Goal: Transaction & Acquisition: Book appointment/travel/reservation

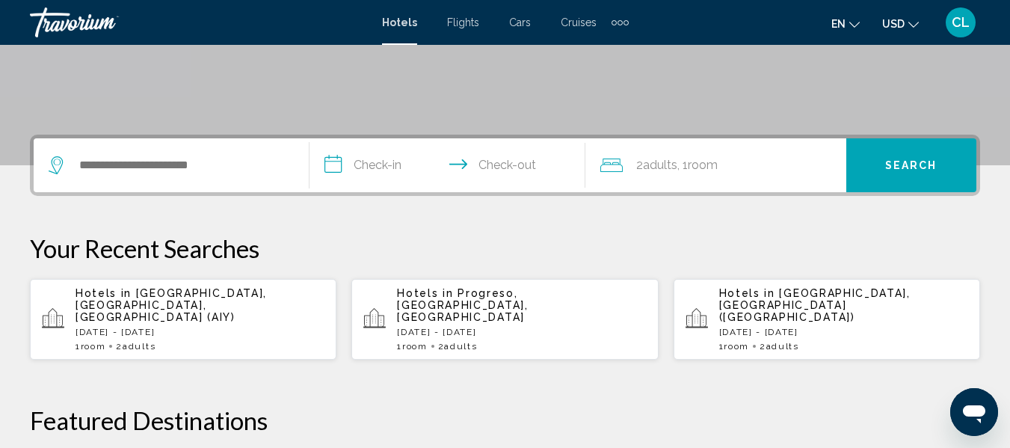
scroll to position [299, 0]
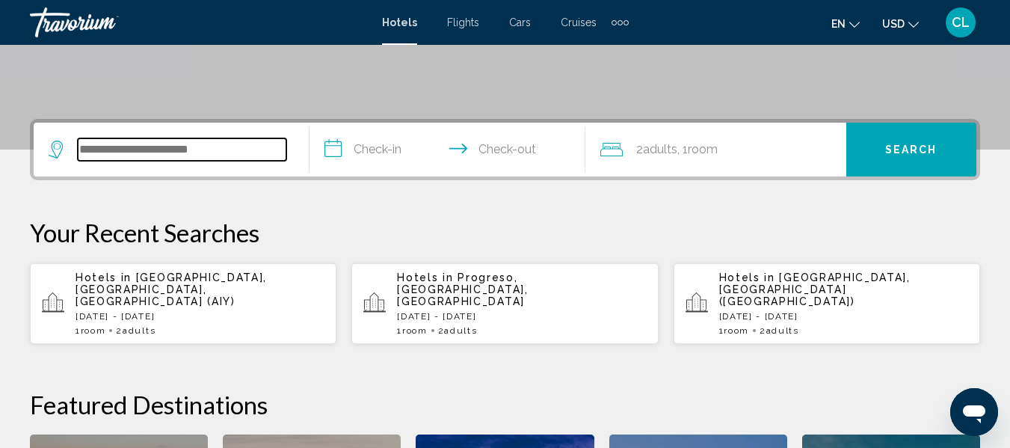
click at [78, 150] on input "Search widget" at bounding box center [182, 149] width 209 height 22
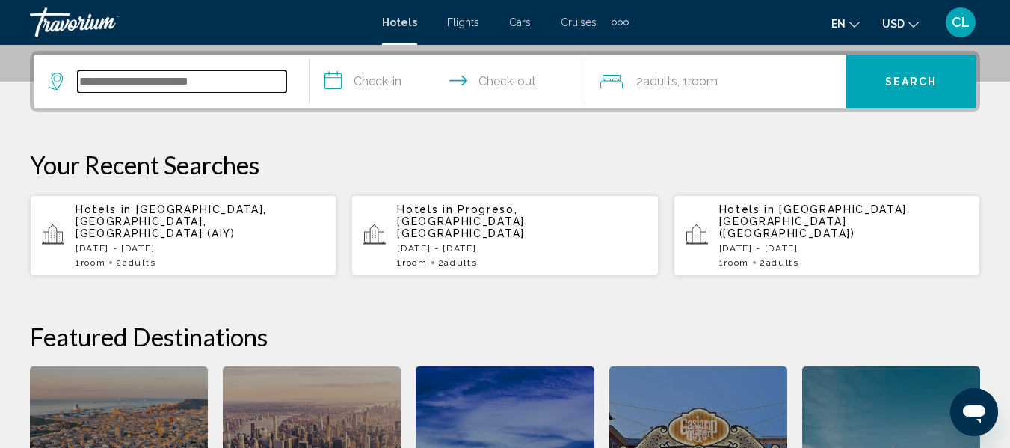
scroll to position [369, 0]
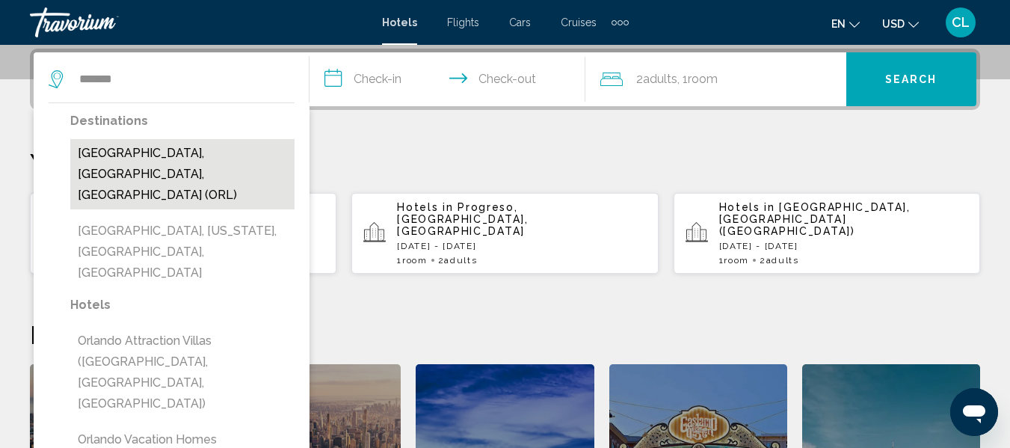
click at [132, 149] on button "Orlando, FL, United States (ORL)" at bounding box center [182, 174] width 224 height 70
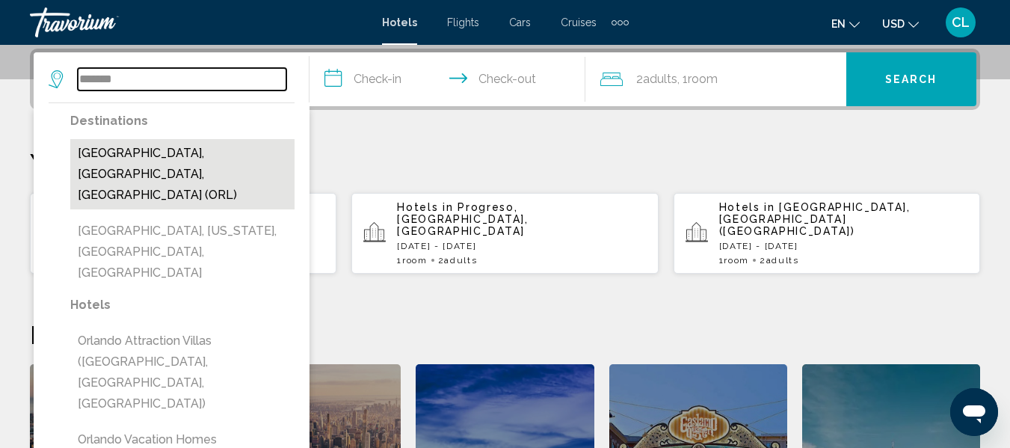
type input "**********"
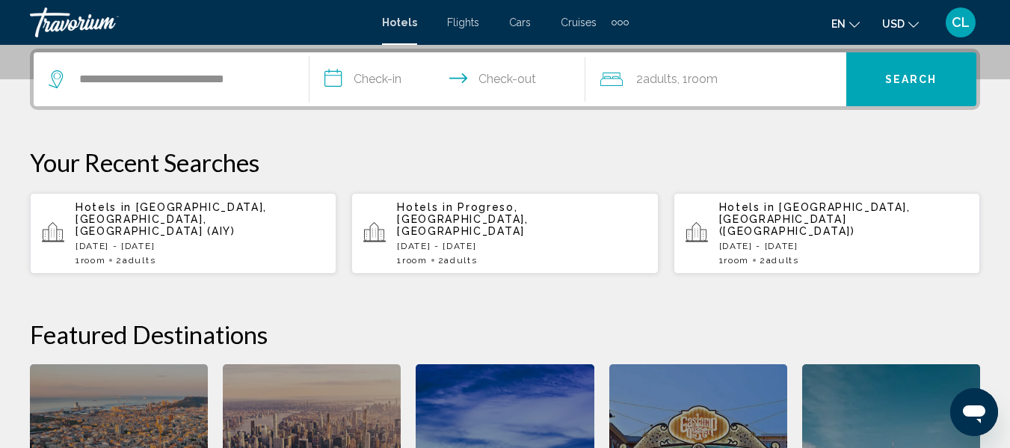
click at [331, 79] on input "**********" at bounding box center [451, 81] width 282 height 58
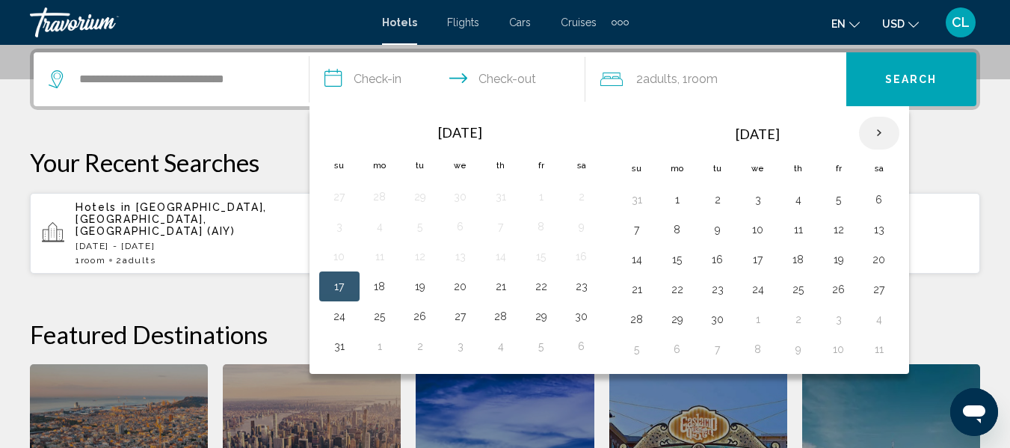
click at [876, 132] on th "Next month" at bounding box center [879, 133] width 40 height 33
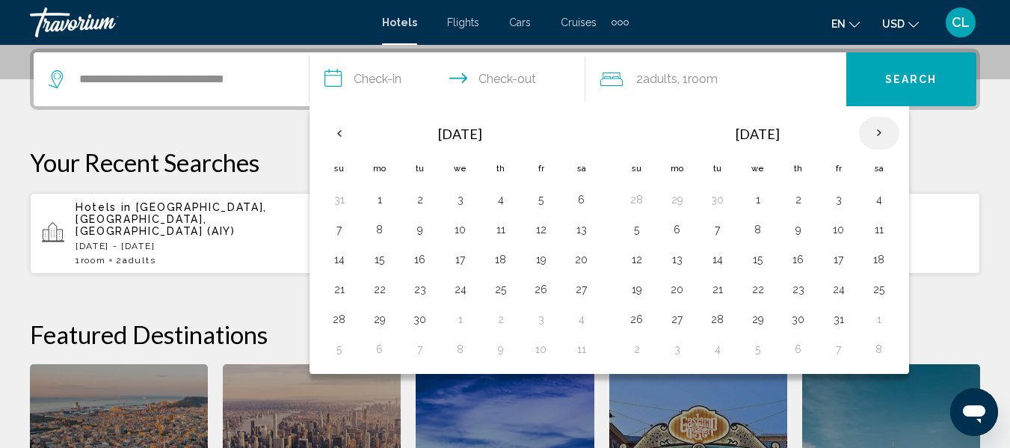
click at [876, 132] on th "Next month" at bounding box center [879, 133] width 40 height 33
click at [719, 227] on button "3" at bounding box center [718, 229] width 24 height 21
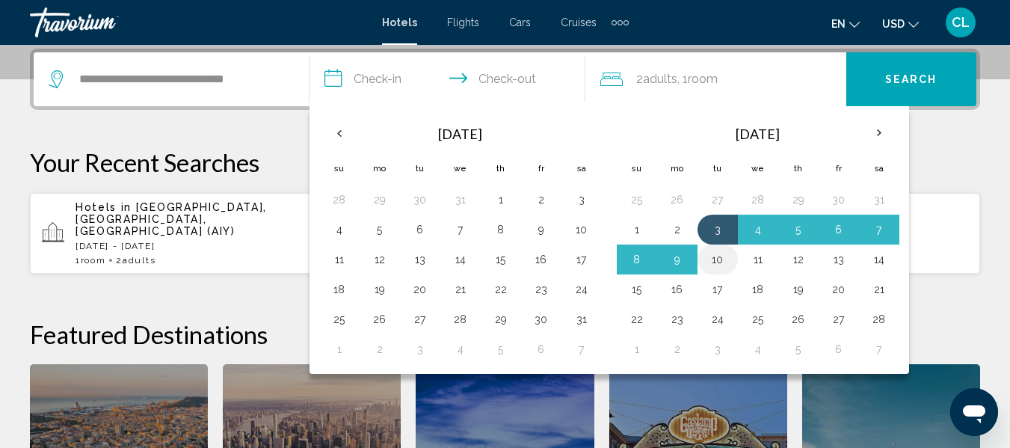
click at [718, 256] on button "10" at bounding box center [718, 259] width 24 height 21
type input "**********"
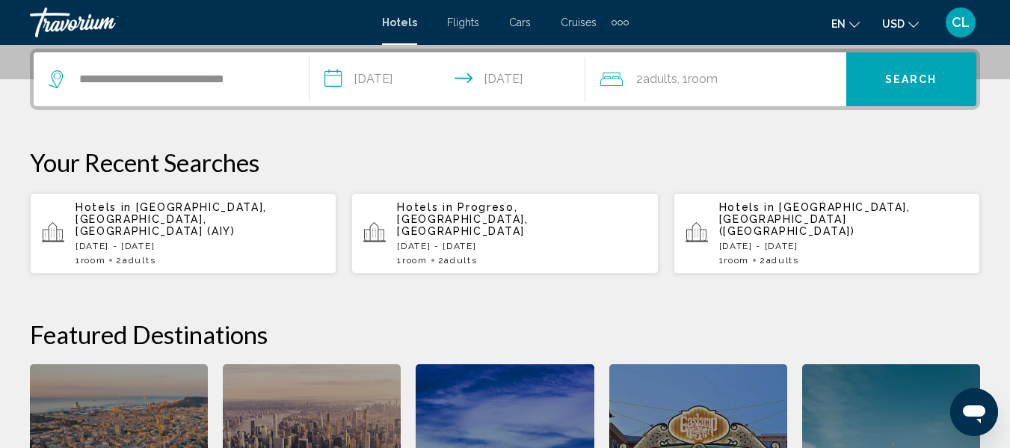
click at [883, 74] on button "Search" at bounding box center [911, 79] width 130 height 54
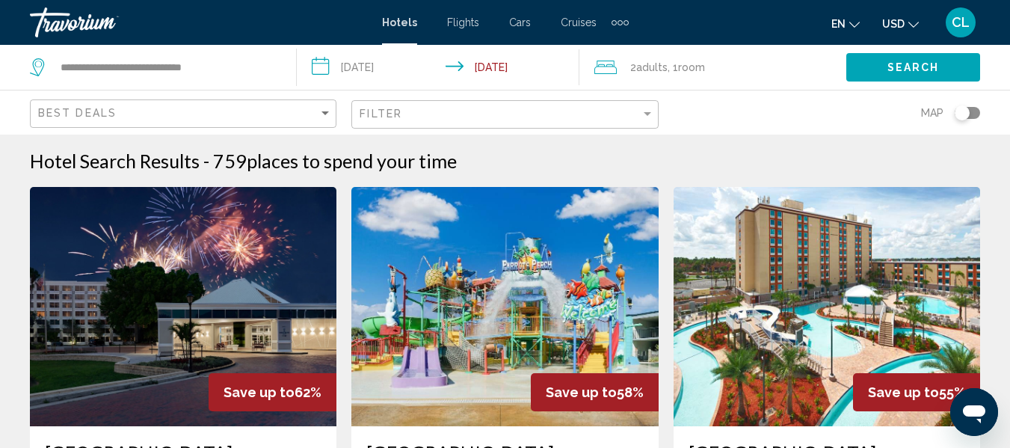
click at [900, 17] on button "USD USD ($) MXN (Mex$) CAD (Can$) GBP (£) EUR (€) AUD (A$) NZD (NZ$) CNY (CN¥)" at bounding box center [900, 24] width 37 height 22
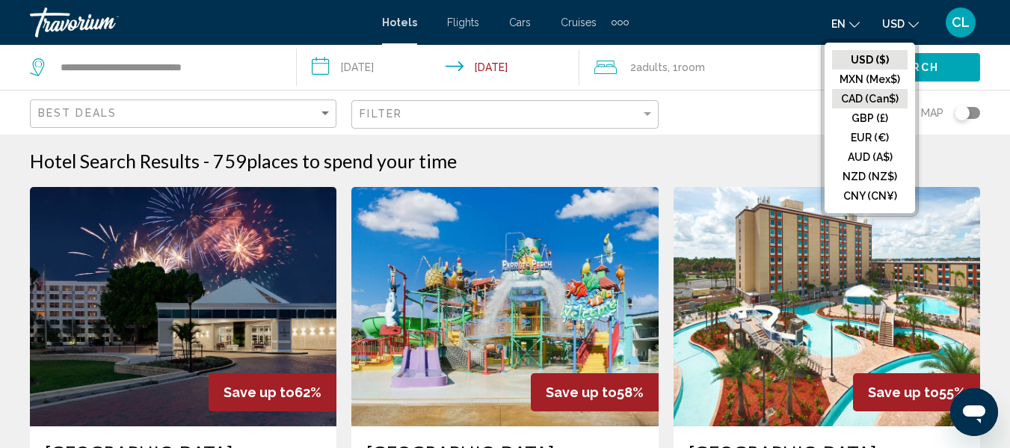
click at [851, 97] on button "CAD (Can$)" at bounding box center [870, 98] width 76 height 19
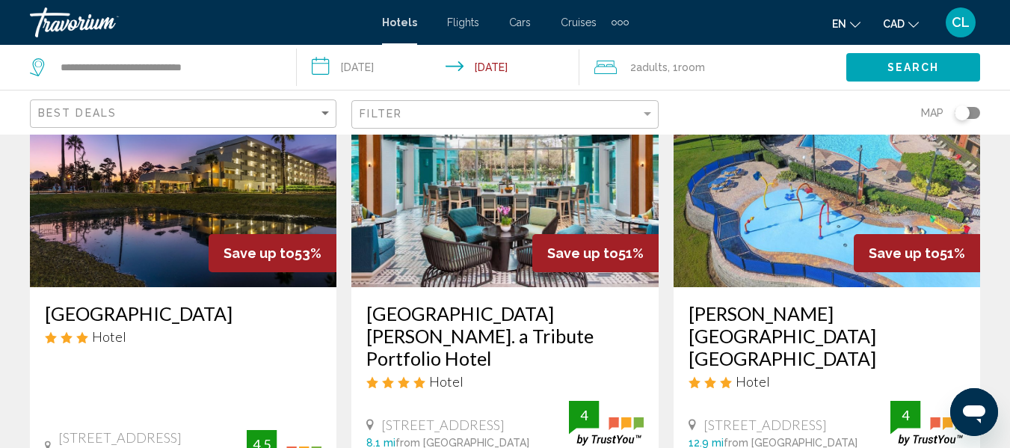
scroll to position [673, 0]
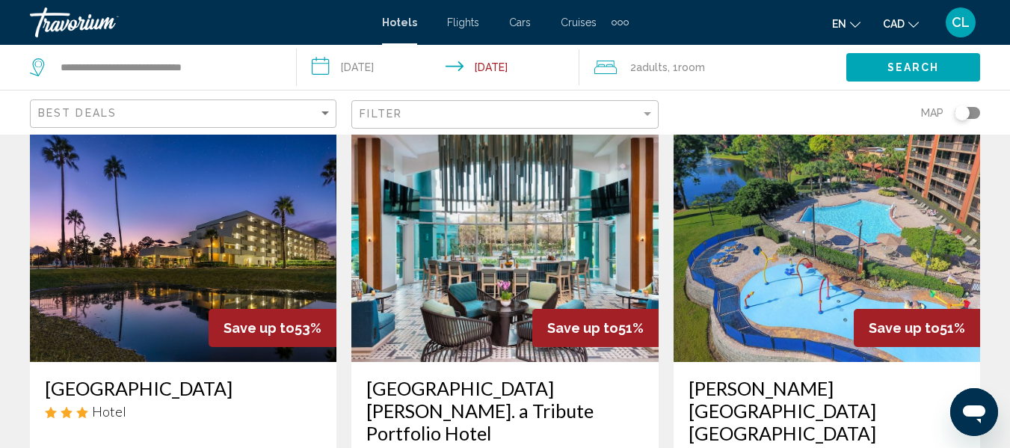
click at [171, 185] on img "Main content" at bounding box center [183, 242] width 307 height 239
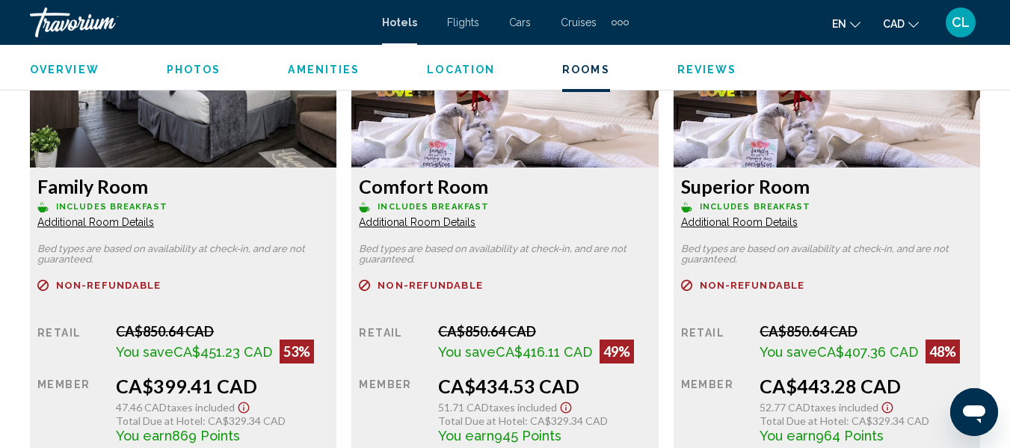
scroll to position [2420, 0]
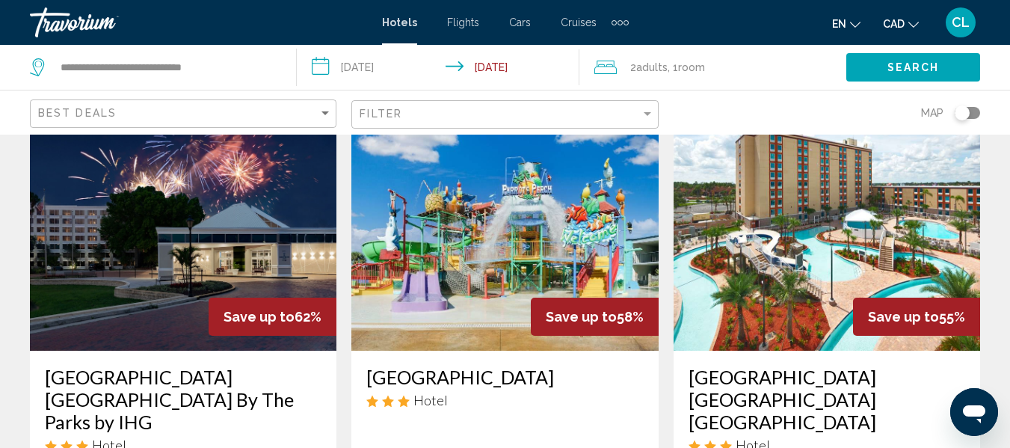
scroll to position [75, 0]
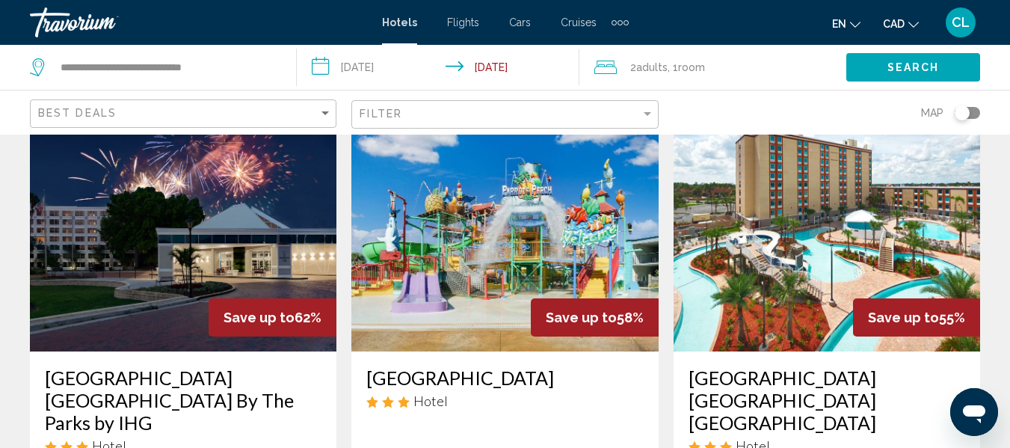
click at [749, 274] on img "Main content" at bounding box center [827, 231] width 307 height 239
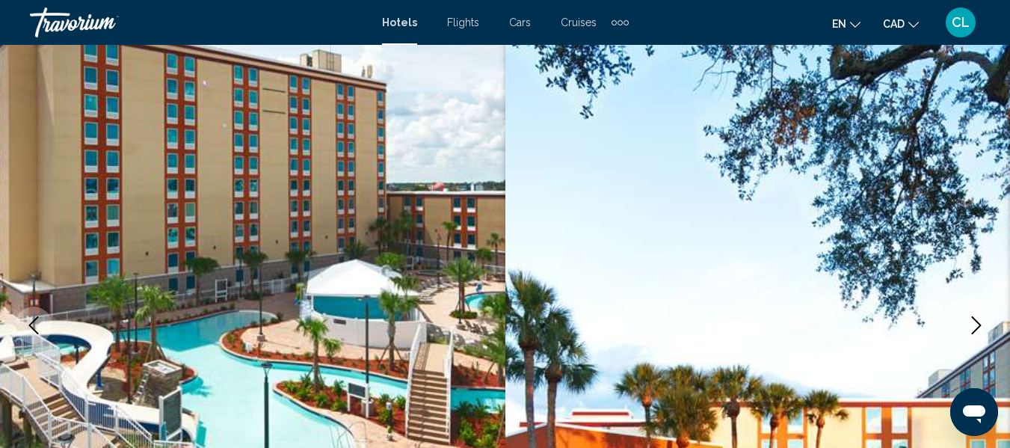
scroll to position [176, 0]
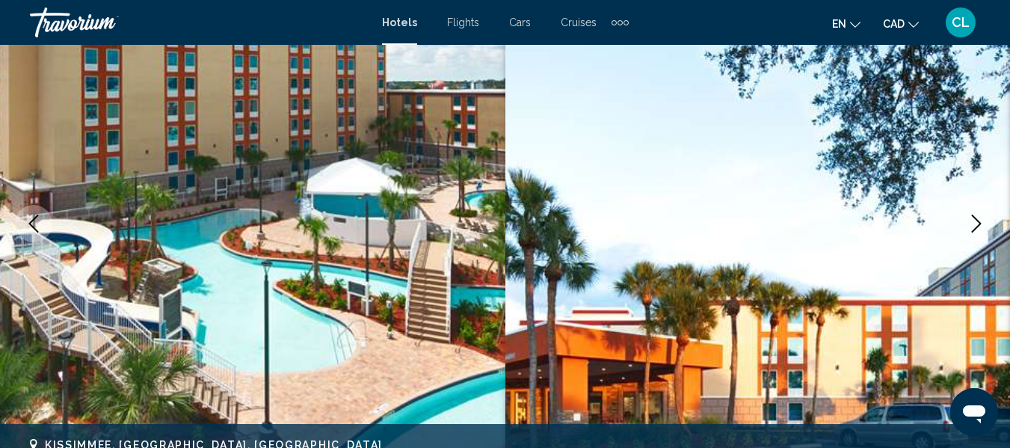
click at [977, 224] on icon "Next image" at bounding box center [977, 224] width 18 height 18
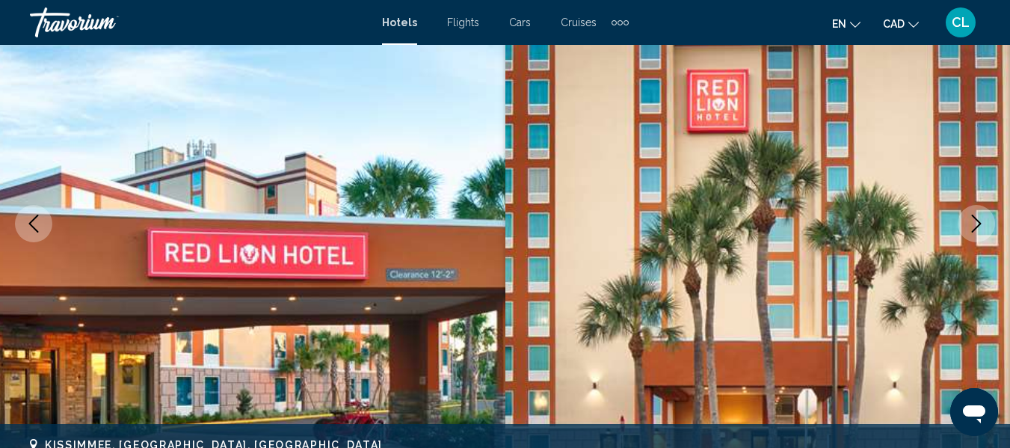
click at [977, 224] on icon "Next image" at bounding box center [977, 224] width 18 height 18
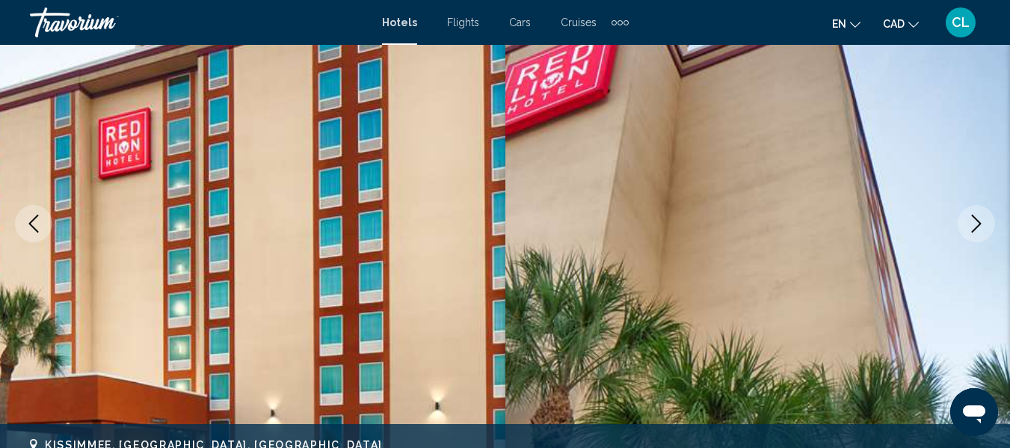
click at [977, 224] on icon "Next image" at bounding box center [977, 224] width 18 height 18
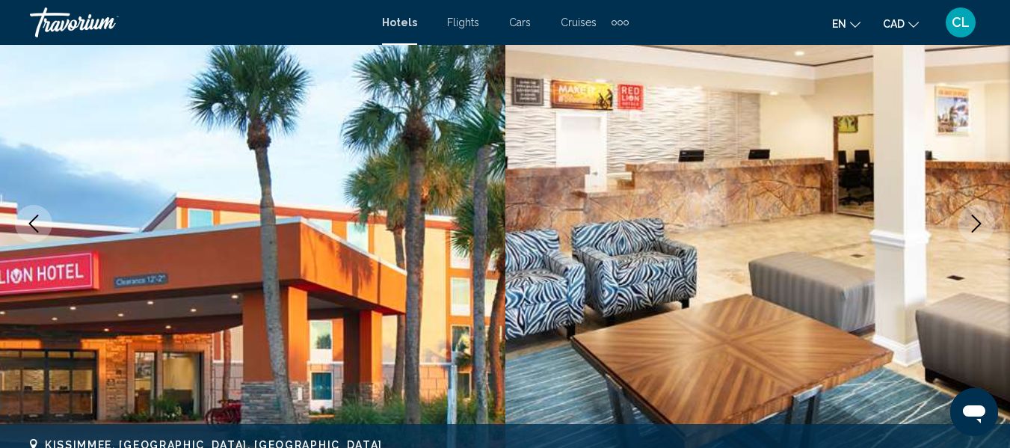
click at [977, 224] on icon "Next image" at bounding box center [977, 224] width 18 height 18
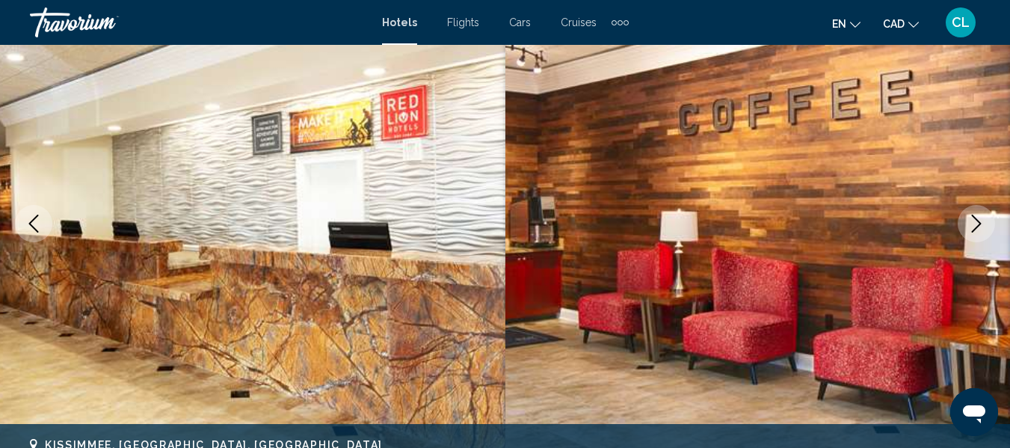
click at [977, 224] on icon "Next image" at bounding box center [977, 224] width 18 height 18
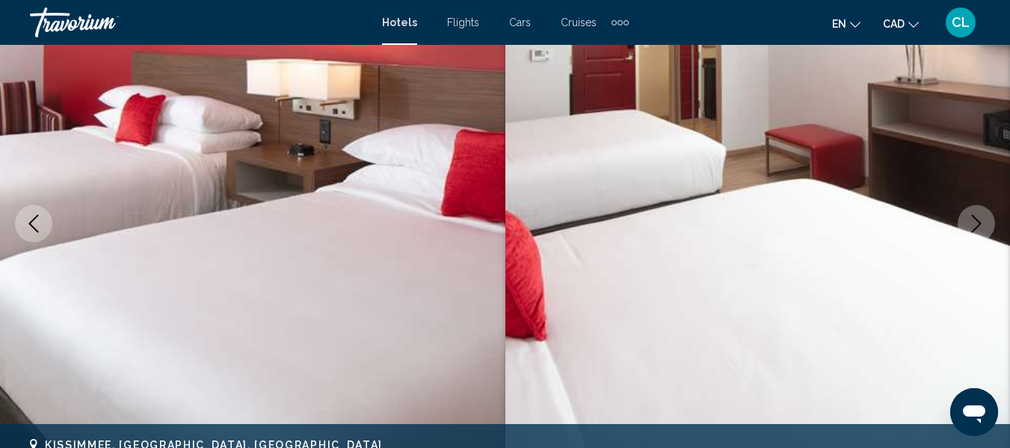
click at [977, 224] on icon "Next image" at bounding box center [977, 224] width 18 height 18
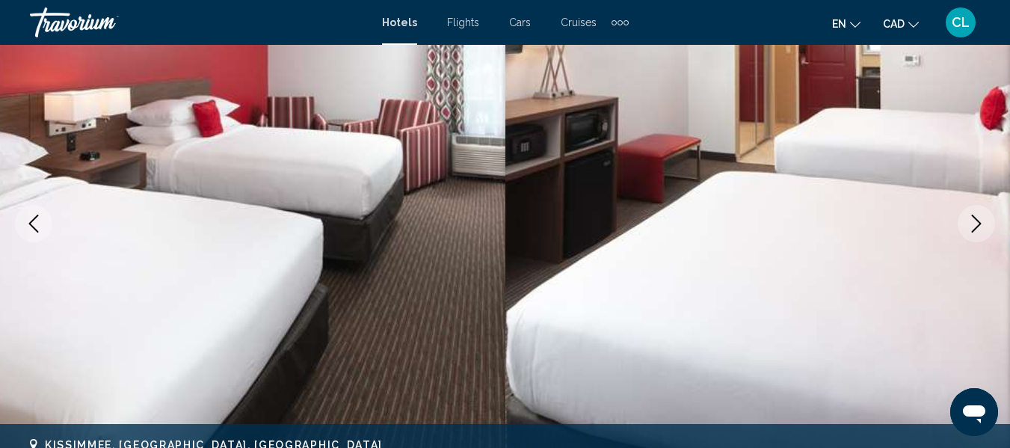
click at [977, 224] on icon "Next image" at bounding box center [977, 224] width 18 height 18
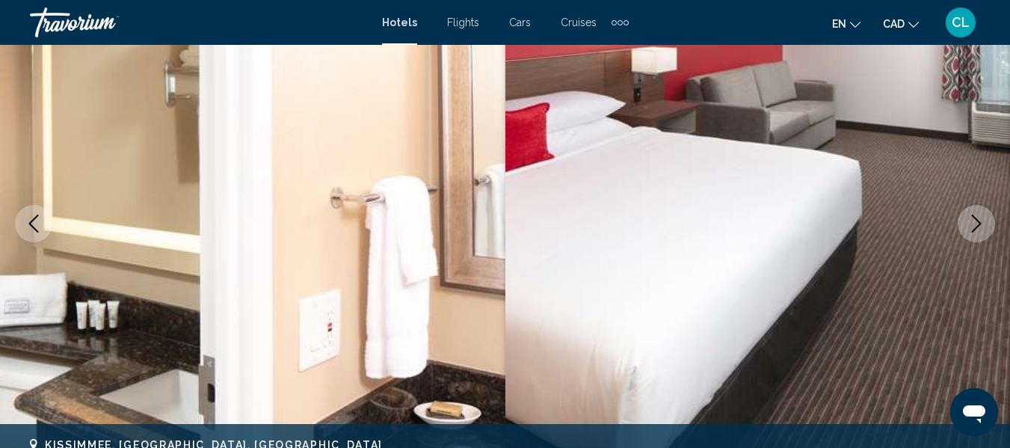
click at [977, 224] on icon "Next image" at bounding box center [977, 224] width 18 height 18
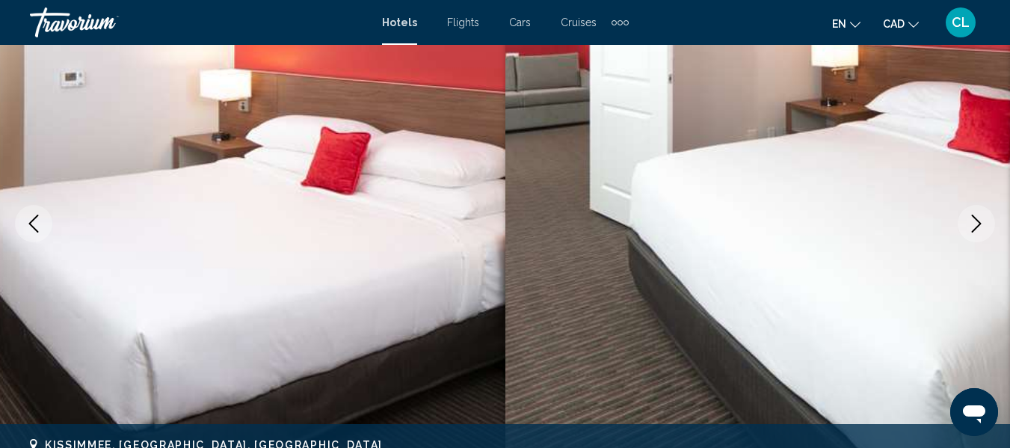
click at [977, 224] on icon "Next image" at bounding box center [977, 224] width 18 height 18
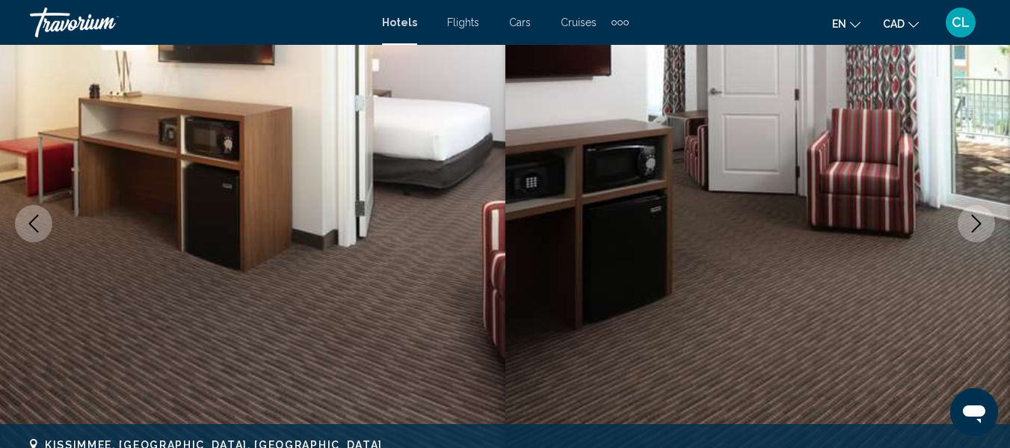
click at [977, 224] on icon "Next image" at bounding box center [977, 224] width 18 height 18
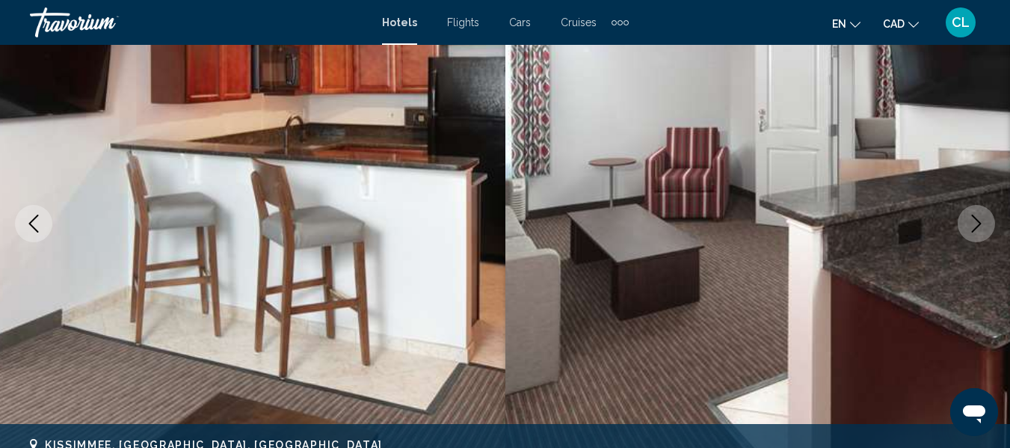
click at [977, 224] on icon "Next image" at bounding box center [977, 224] width 18 height 18
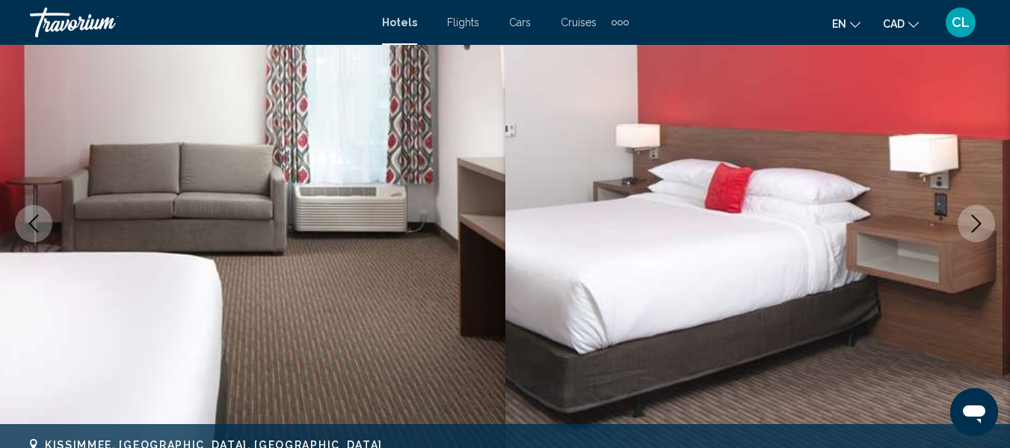
click at [977, 224] on icon "Next image" at bounding box center [977, 224] width 18 height 18
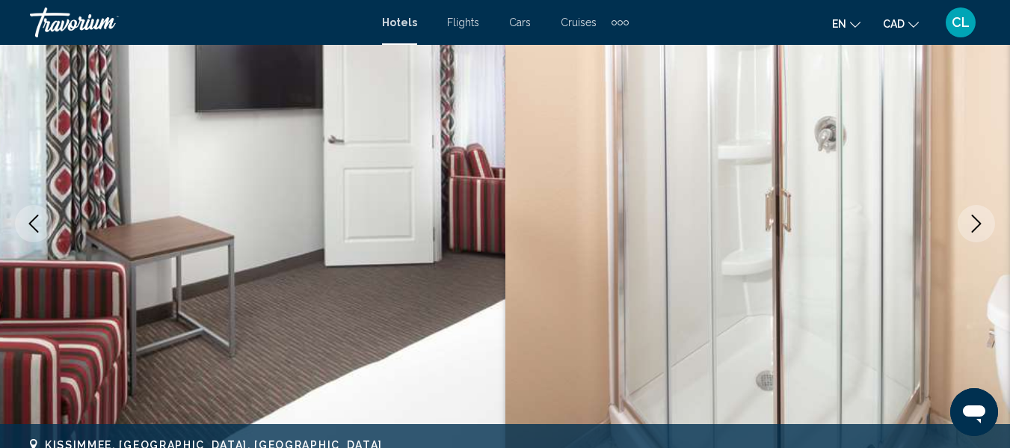
click at [977, 224] on icon "Next image" at bounding box center [977, 224] width 18 height 18
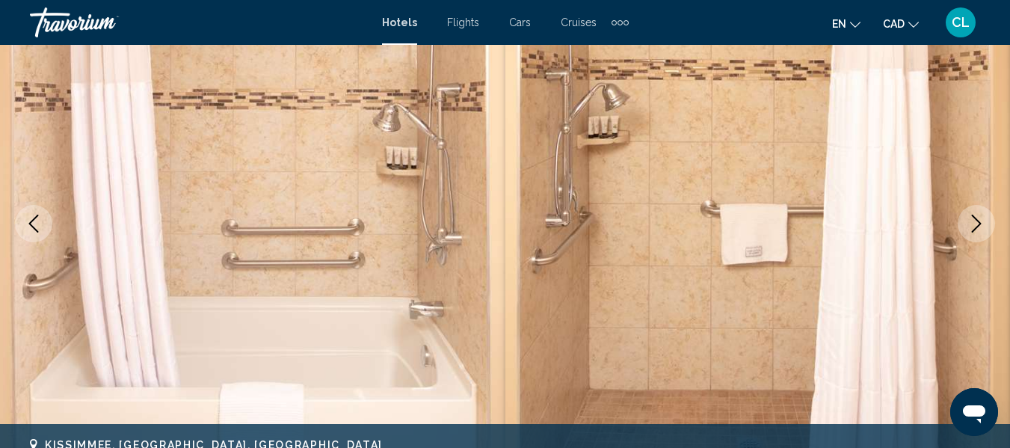
click at [977, 224] on icon "Next image" at bounding box center [977, 224] width 18 height 18
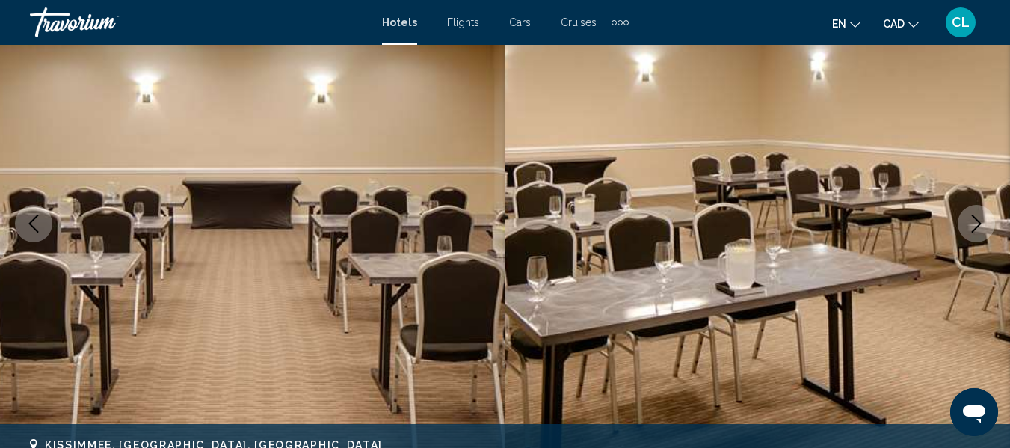
click at [977, 224] on icon "Next image" at bounding box center [977, 224] width 18 height 18
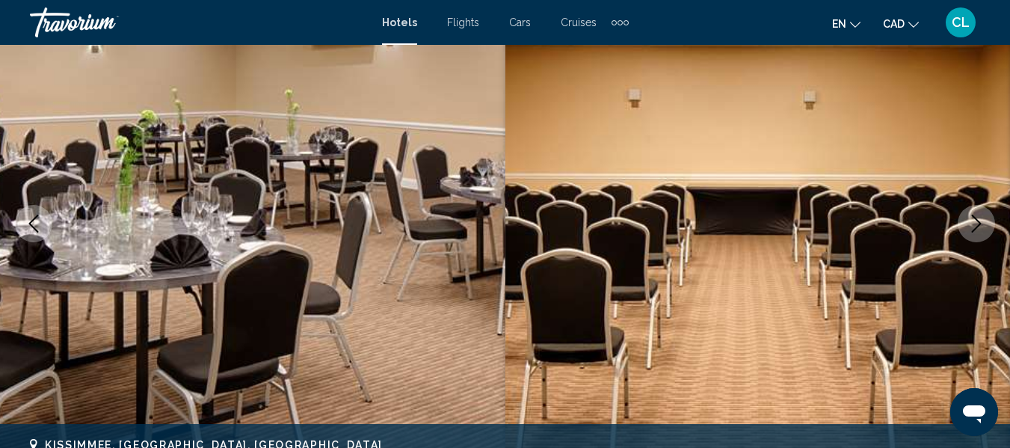
click at [977, 224] on icon "Next image" at bounding box center [977, 224] width 18 height 18
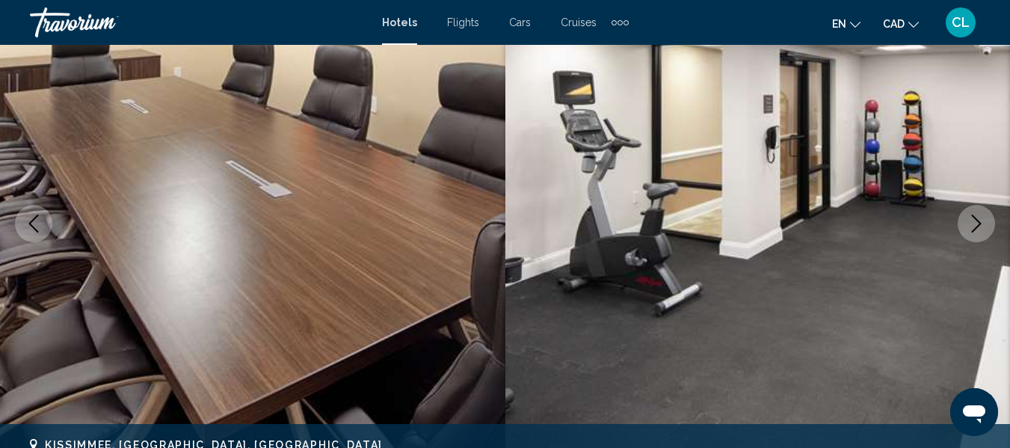
click at [977, 224] on icon "Next image" at bounding box center [977, 224] width 18 height 18
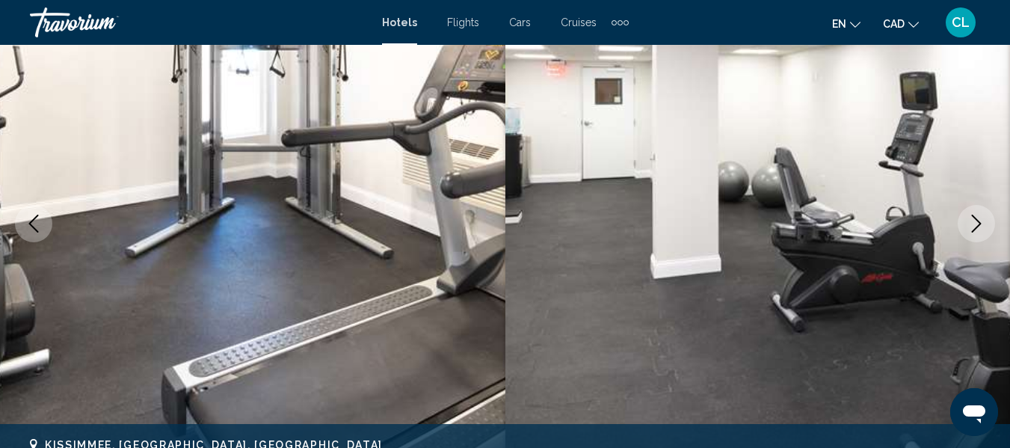
click at [977, 224] on icon "Next image" at bounding box center [977, 224] width 18 height 18
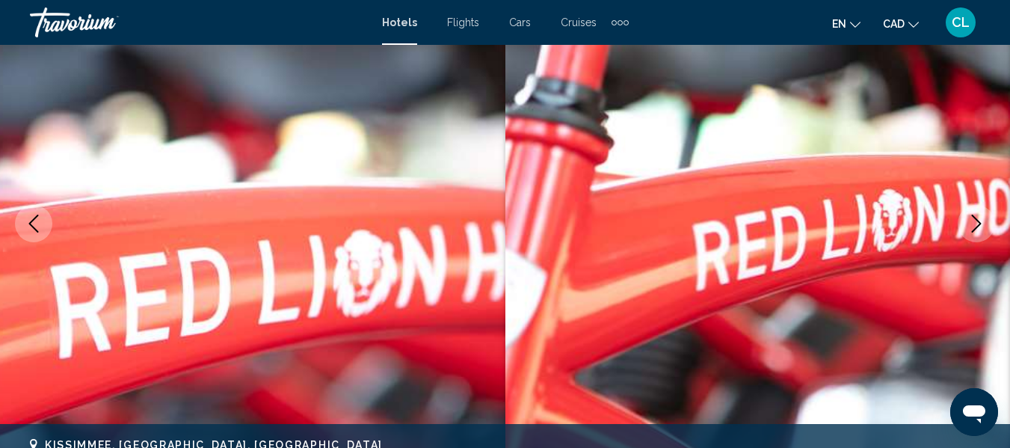
click at [977, 224] on icon "Next image" at bounding box center [977, 224] width 18 height 18
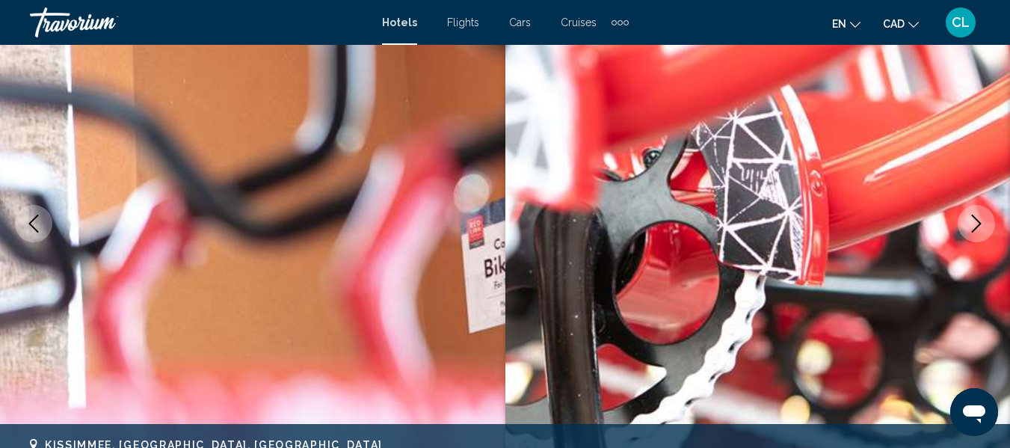
click at [977, 224] on icon "Next image" at bounding box center [977, 224] width 18 height 18
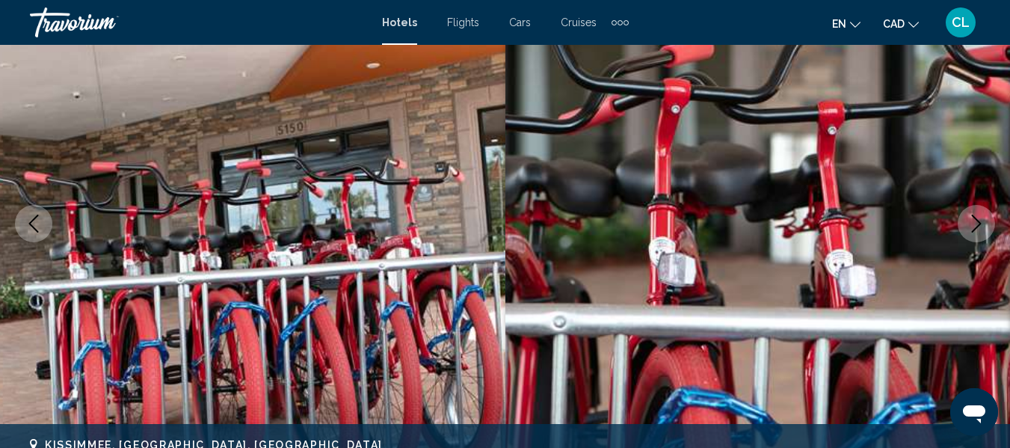
click at [977, 224] on icon "Next image" at bounding box center [977, 224] width 18 height 18
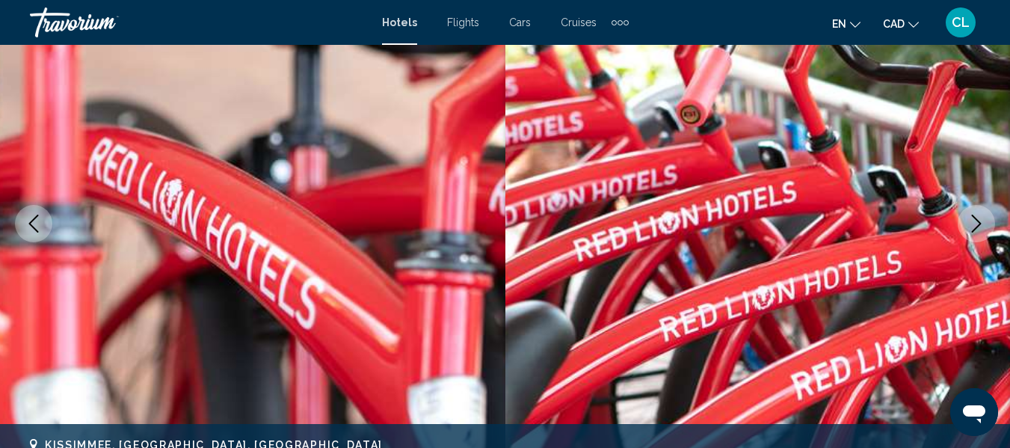
click at [977, 224] on icon "Next image" at bounding box center [977, 224] width 18 height 18
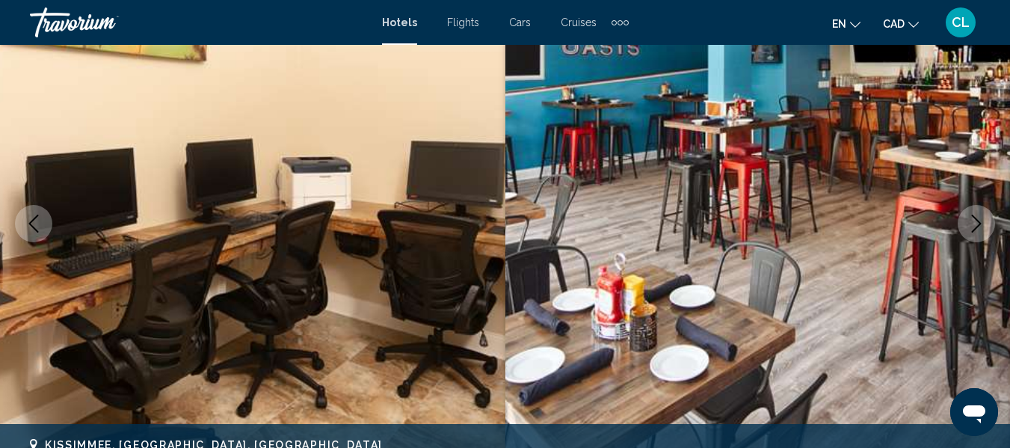
click at [977, 224] on icon "Next image" at bounding box center [977, 224] width 18 height 18
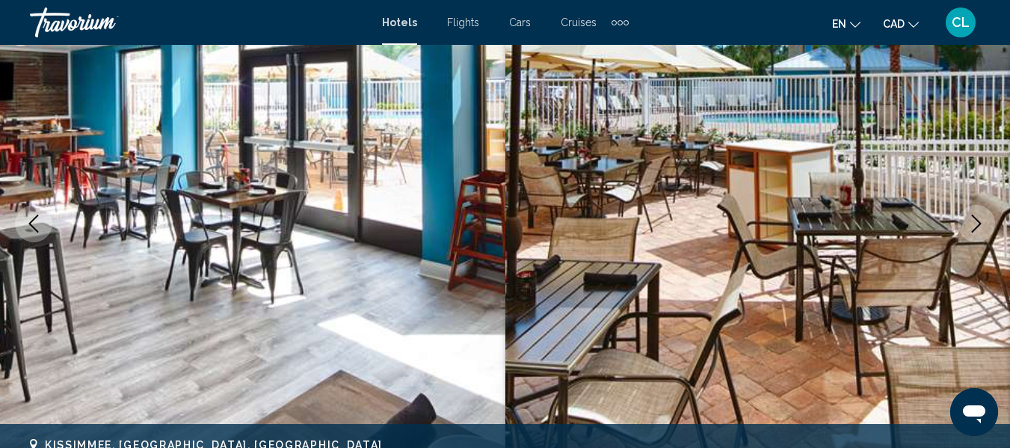
click at [977, 224] on icon "Next image" at bounding box center [977, 224] width 18 height 18
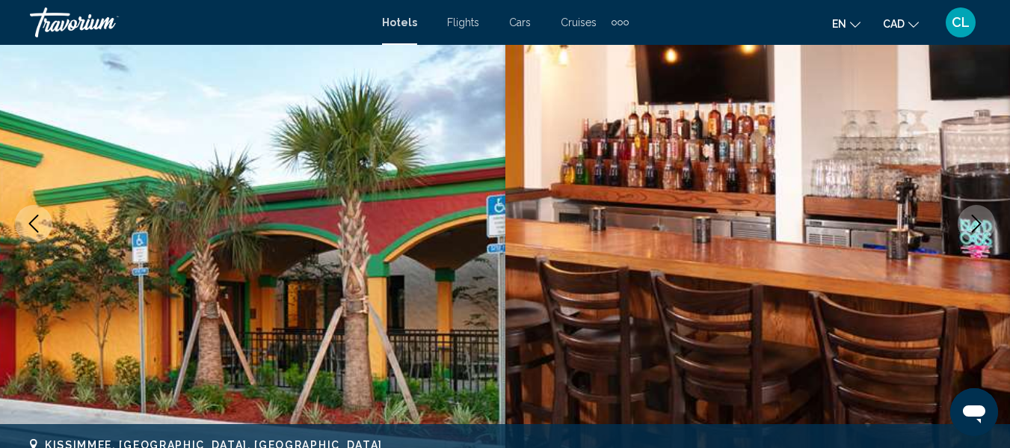
click at [977, 224] on icon "Next image" at bounding box center [977, 224] width 18 height 18
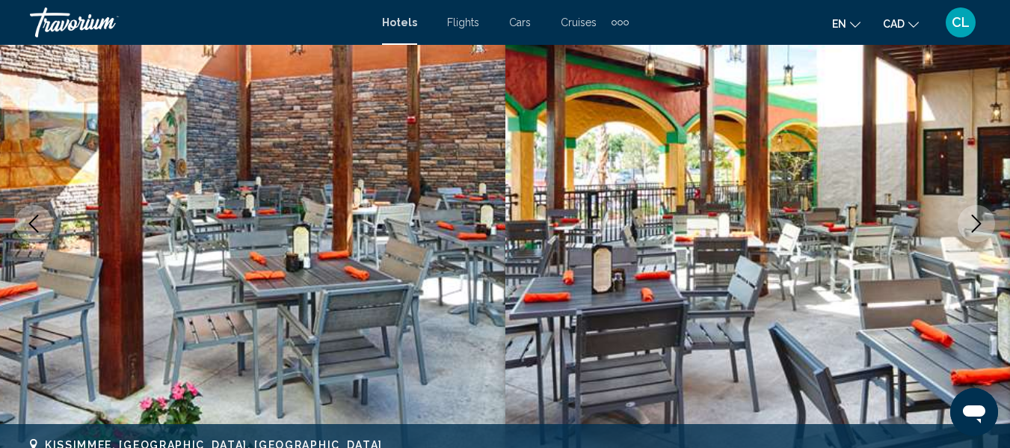
click at [977, 224] on icon "Next image" at bounding box center [977, 224] width 18 height 18
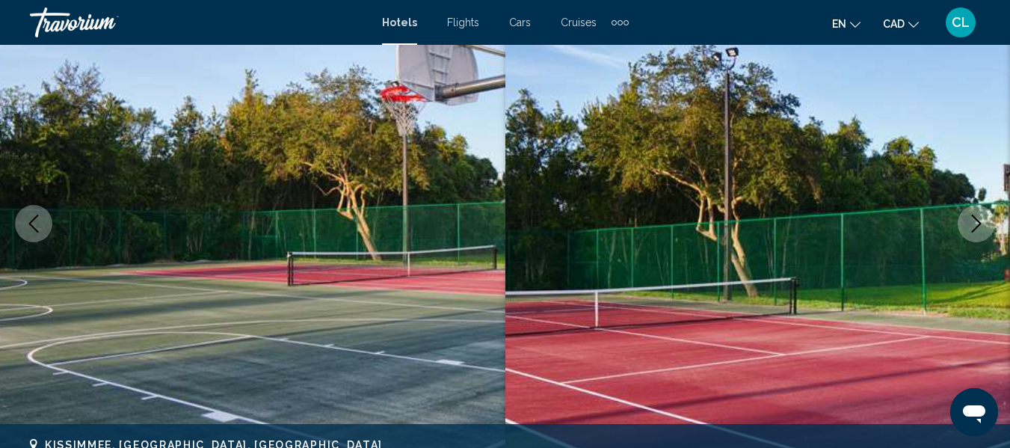
click at [977, 224] on icon "Next image" at bounding box center [977, 224] width 18 height 18
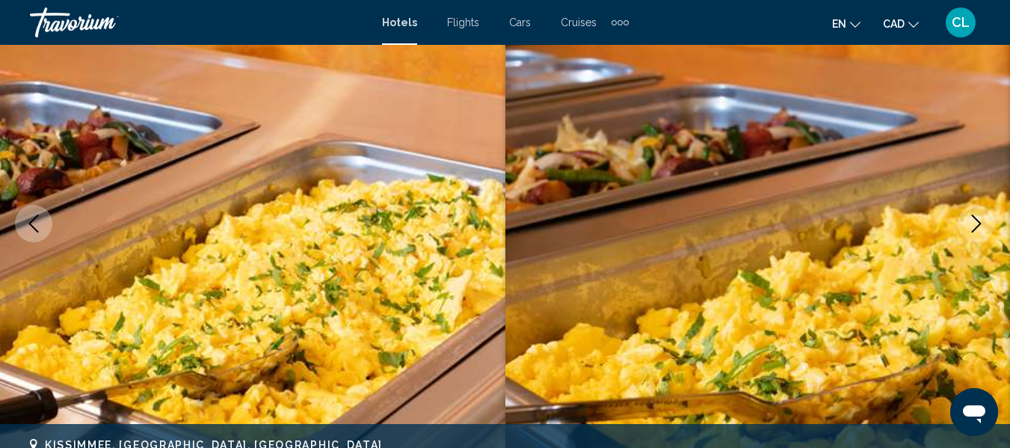
click at [977, 224] on icon "Next image" at bounding box center [977, 224] width 18 height 18
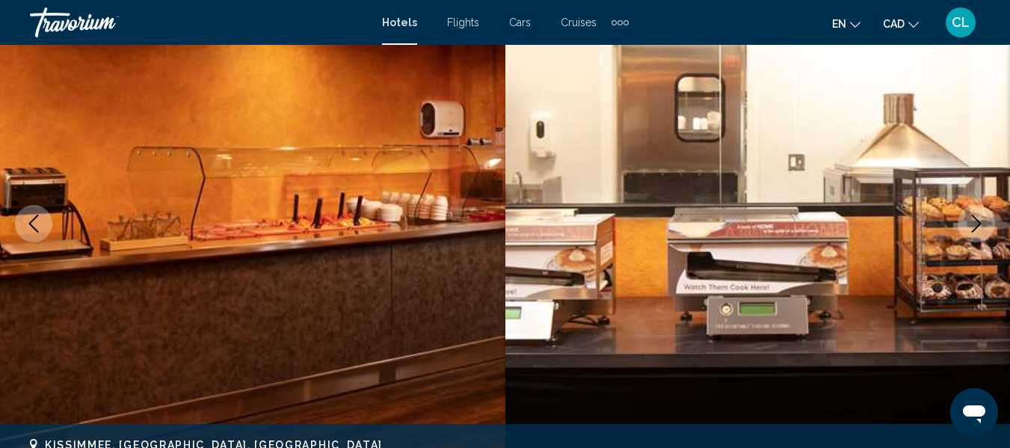
click at [977, 224] on icon "Next image" at bounding box center [977, 224] width 18 height 18
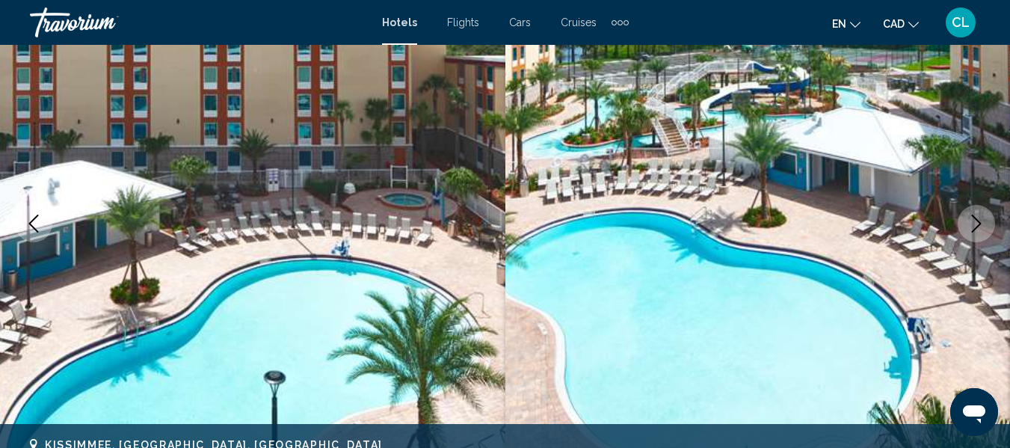
click at [977, 224] on icon "Next image" at bounding box center [977, 224] width 18 height 18
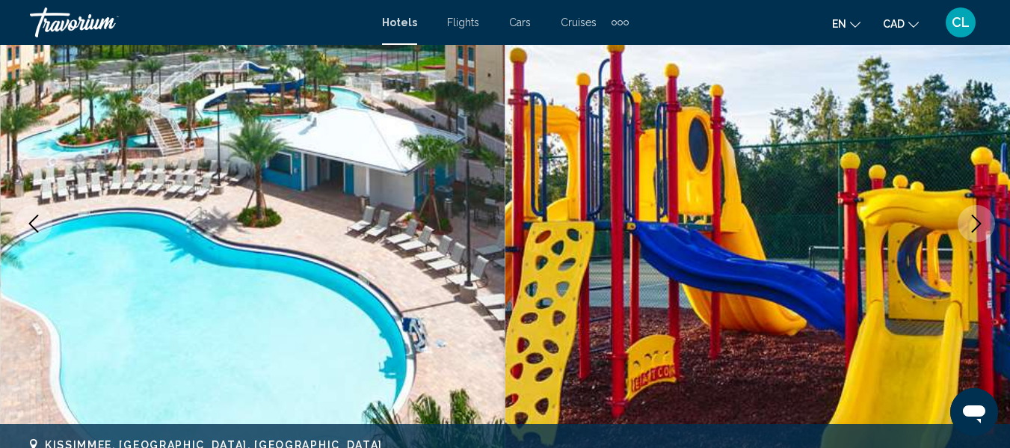
click at [977, 224] on icon "Next image" at bounding box center [977, 224] width 18 height 18
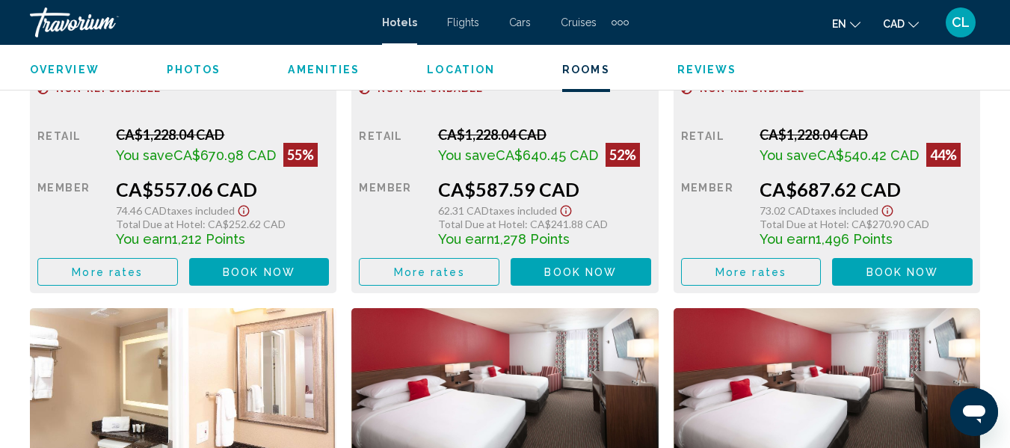
scroll to position [2644, 0]
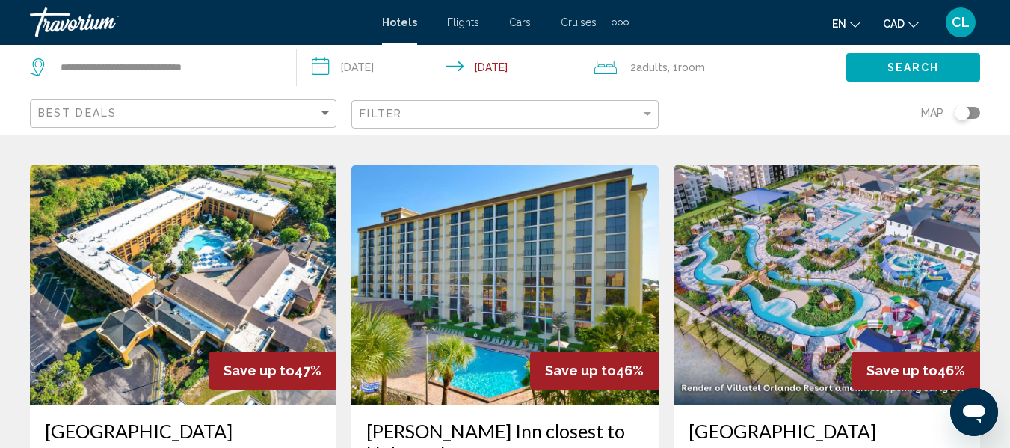
scroll to position [1795, 0]
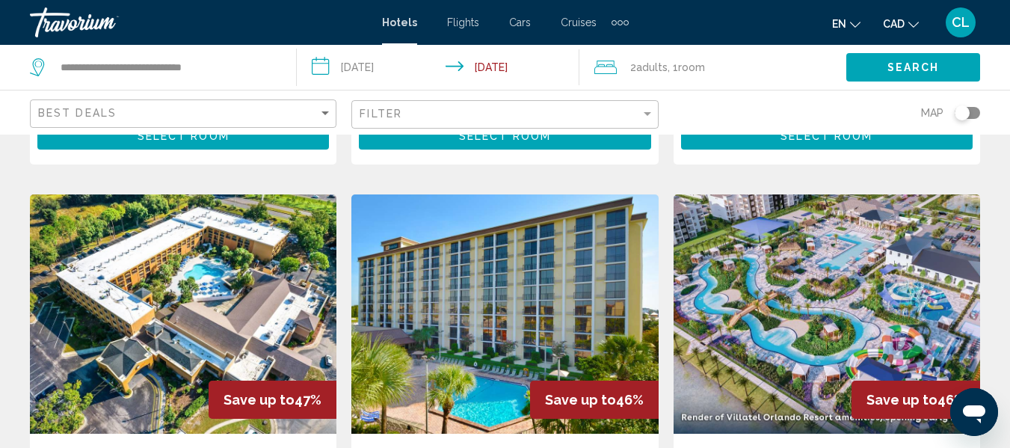
click at [235, 207] on img "Main content" at bounding box center [183, 313] width 307 height 239
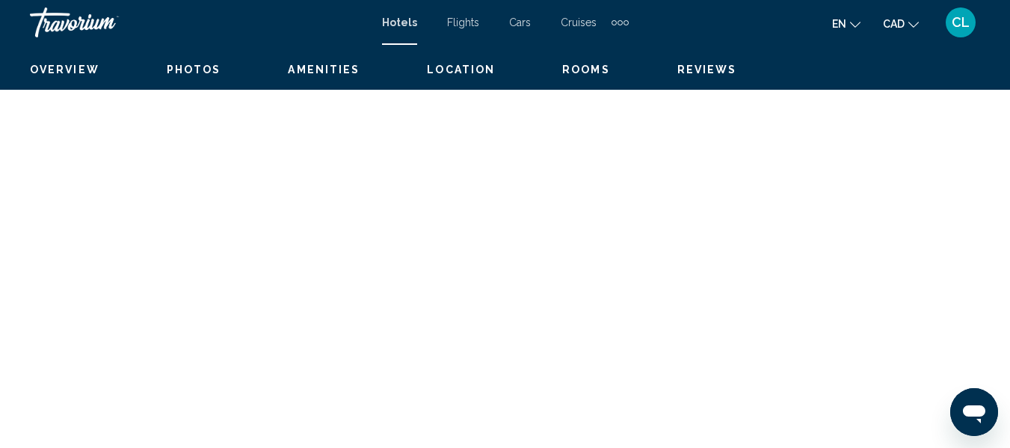
scroll to position [176, 0]
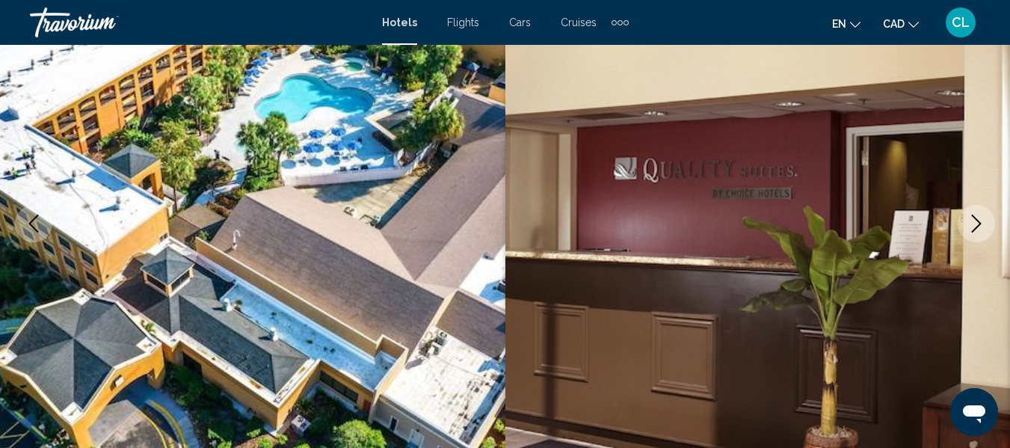
click at [974, 213] on button "Next image" at bounding box center [976, 223] width 37 height 37
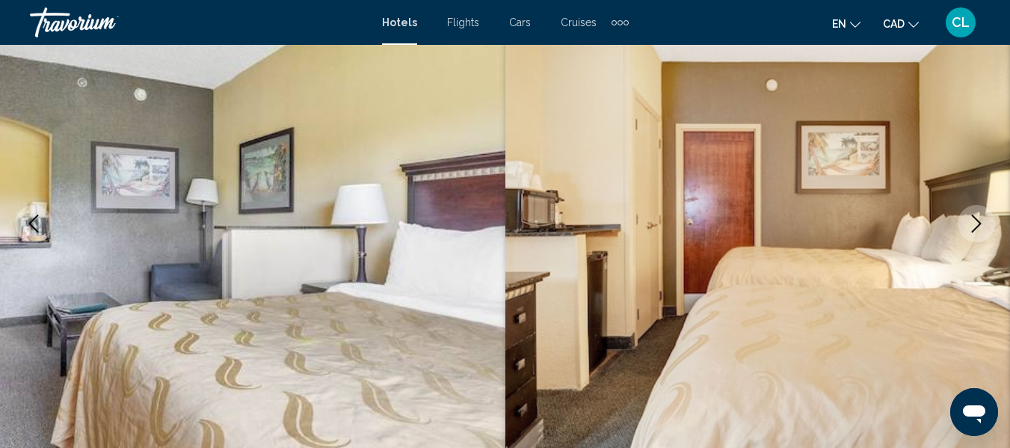
click at [974, 213] on button "Next image" at bounding box center [976, 223] width 37 height 37
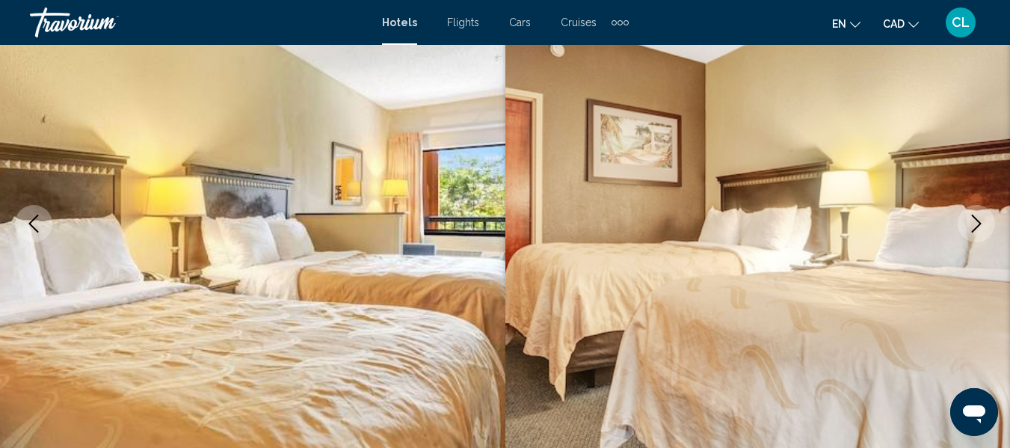
click at [974, 213] on button "Next image" at bounding box center [976, 223] width 37 height 37
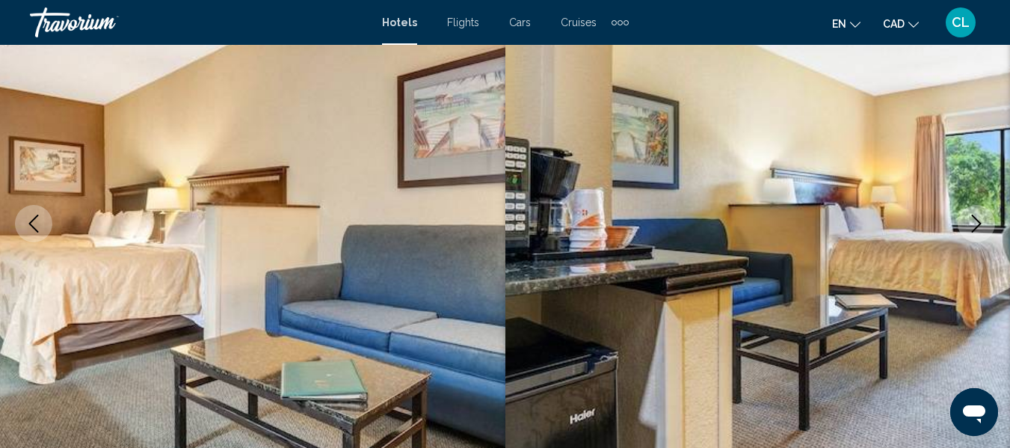
click at [974, 213] on button "Next image" at bounding box center [976, 223] width 37 height 37
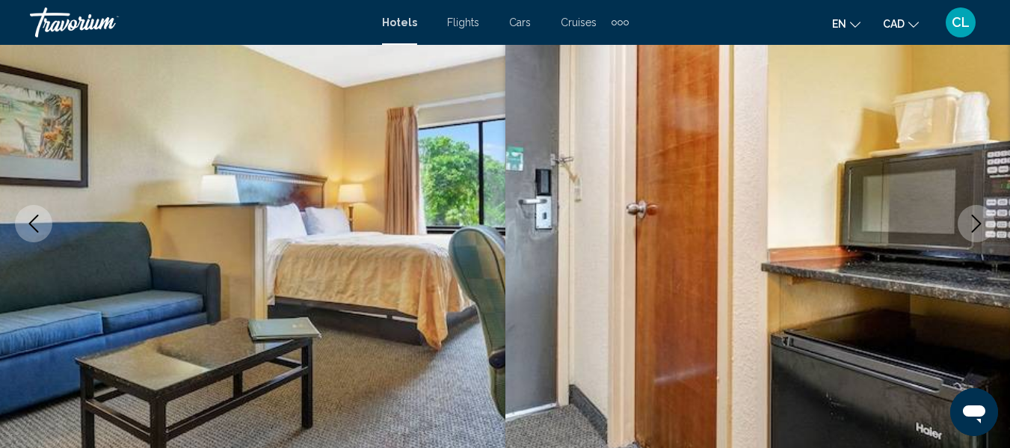
click at [974, 213] on button "Next image" at bounding box center [976, 223] width 37 height 37
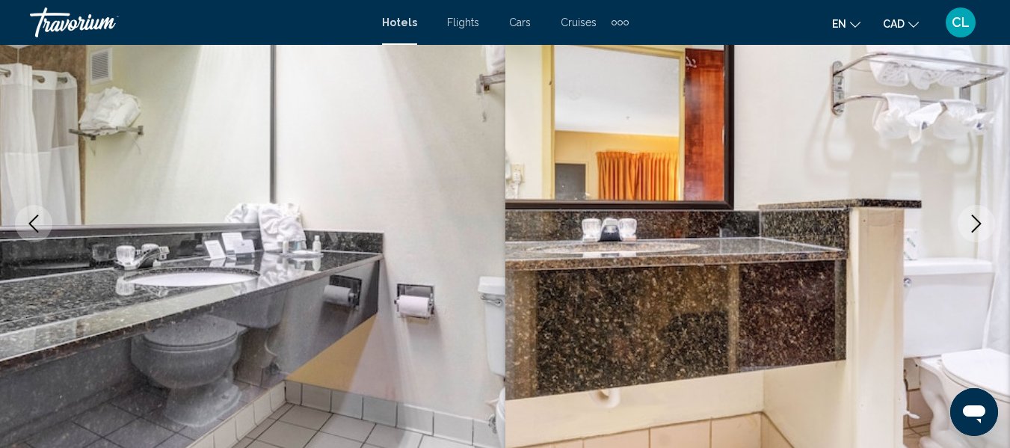
click at [974, 213] on button "Next image" at bounding box center [976, 223] width 37 height 37
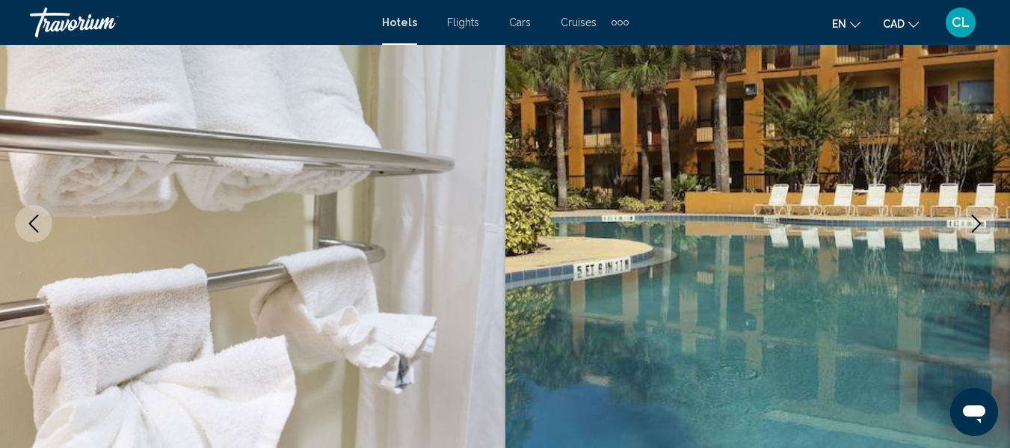
click at [974, 213] on button "Next image" at bounding box center [976, 223] width 37 height 37
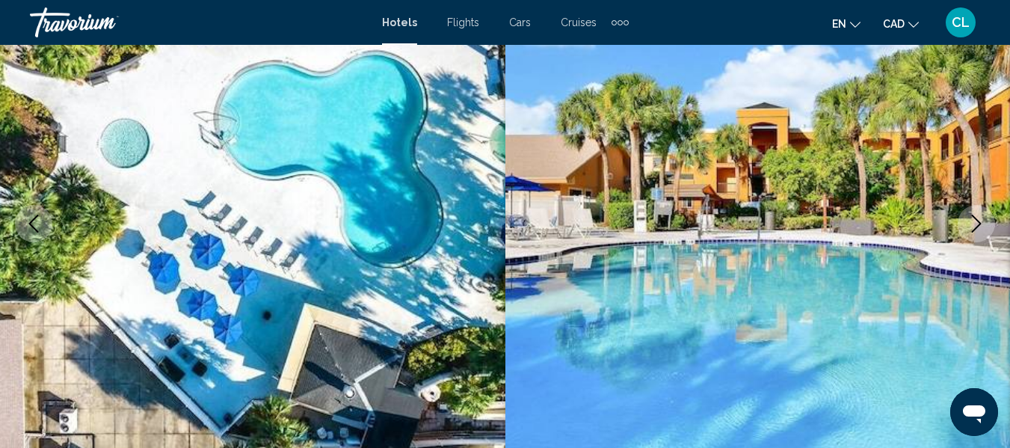
click at [974, 213] on button "Next image" at bounding box center [976, 223] width 37 height 37
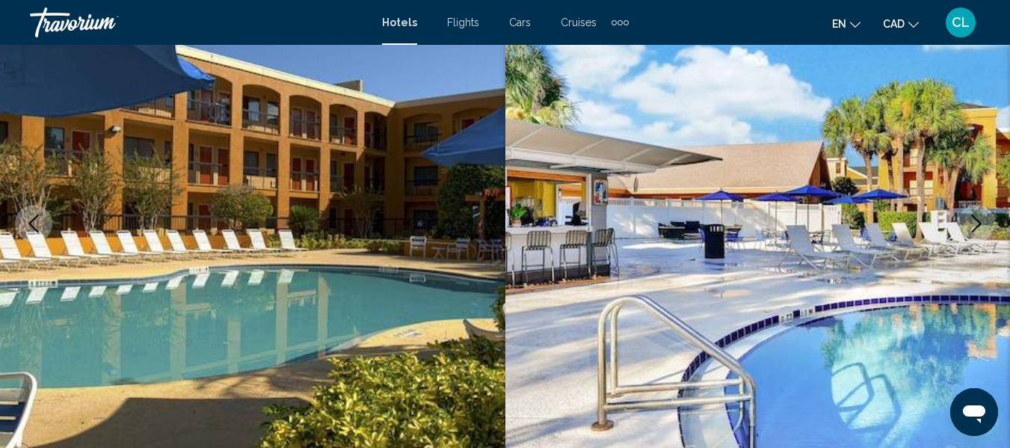
click at [974, 213] on button "Next image" at bounding box center [976, 223] width 37 height 37
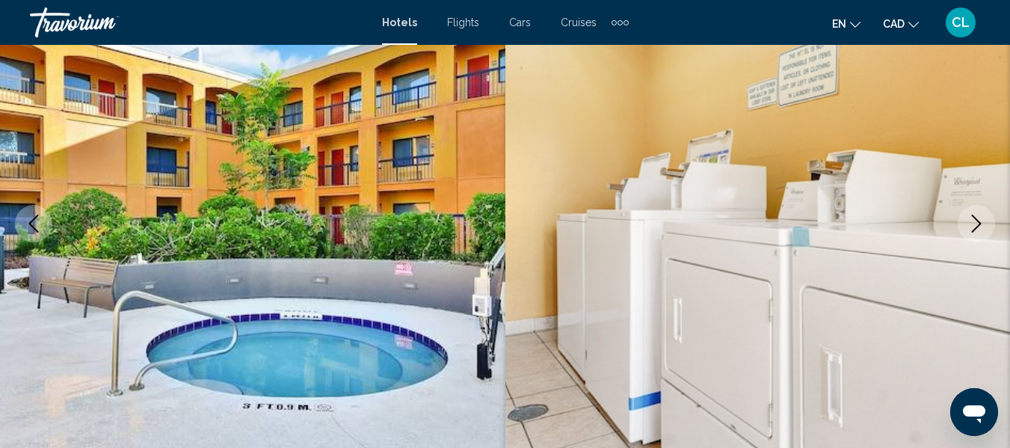
click at [974, 213] on button "Next image" at bounding box center [976, 223] width 37 height 37
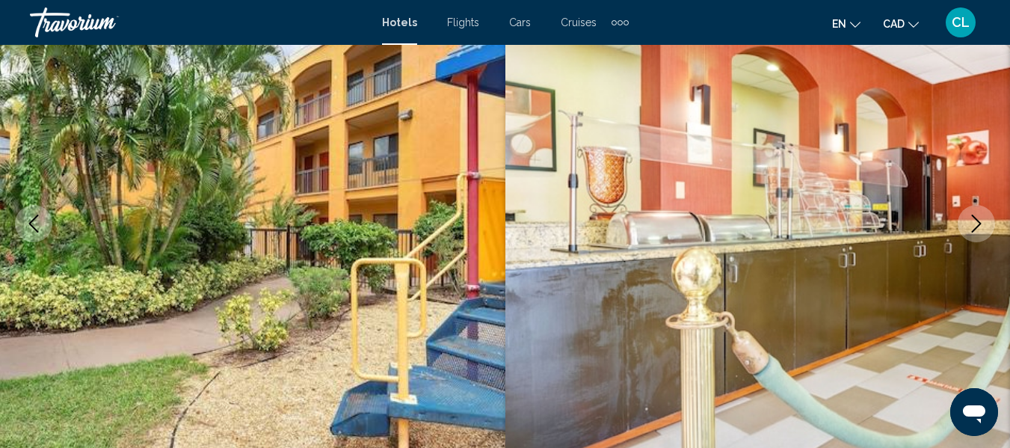
click at [974, 213] on button "Next image" at bounding box center [976, 223] width 37 height 37
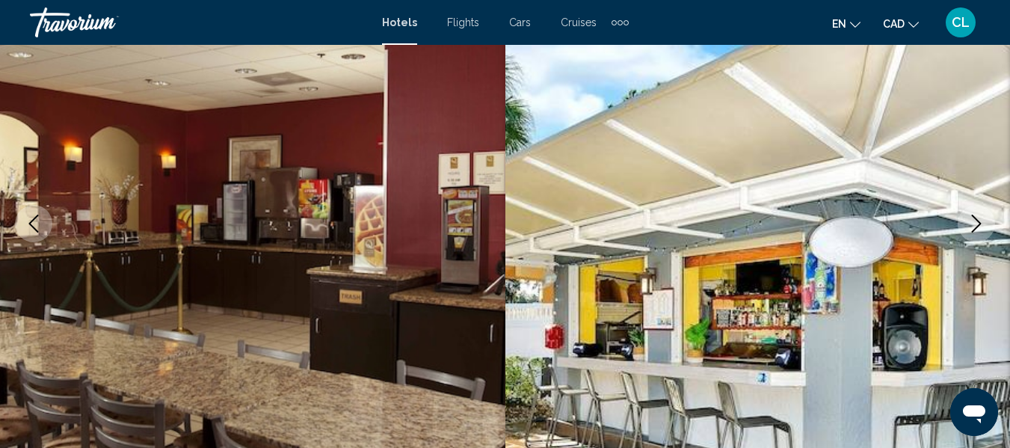
click at [974, 213] on button "Next image" at bounding box center [976, 223] width 37 height 37
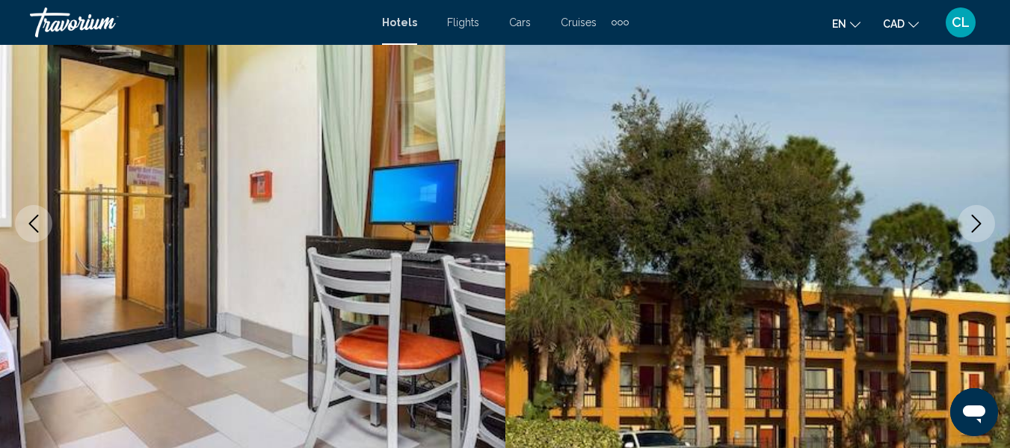
click at [974, 213] on button "Next image" at bounding box center [976, 223] width 37 height 37
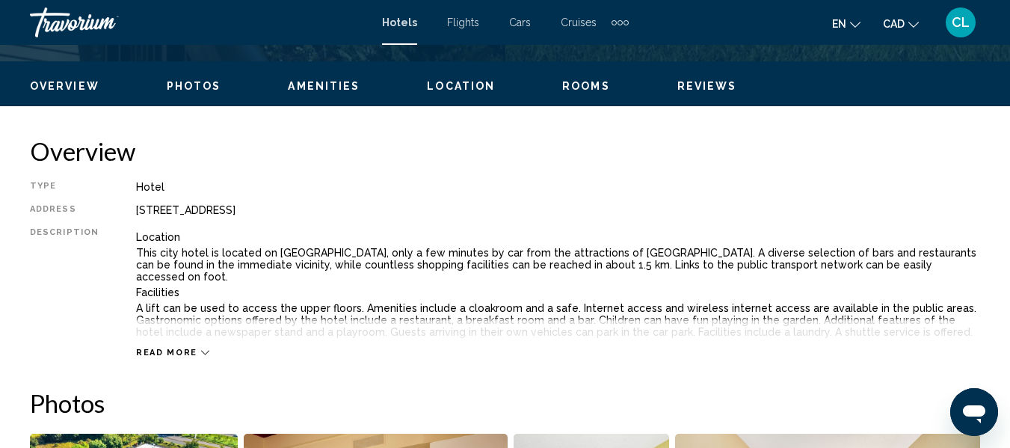
scroll to position [700, 0]
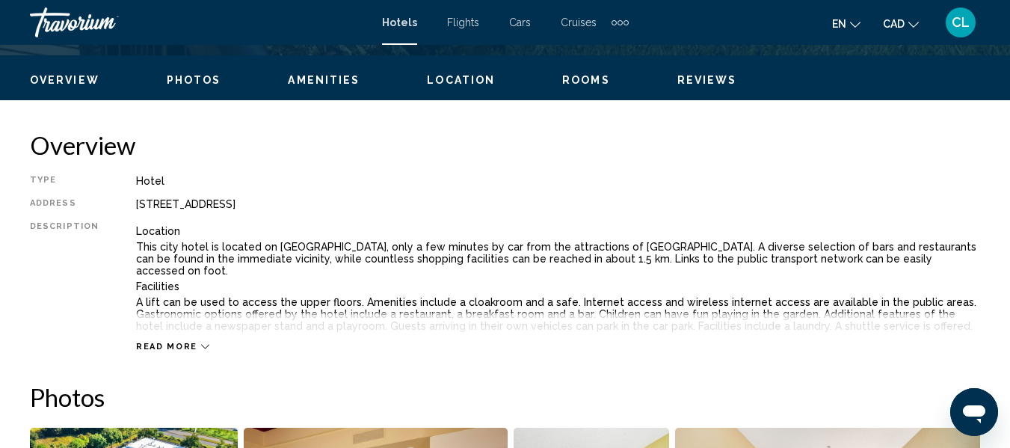
click at [201, 346] on icon "Main content" at bounding box center [205, 347] width 8 height 4
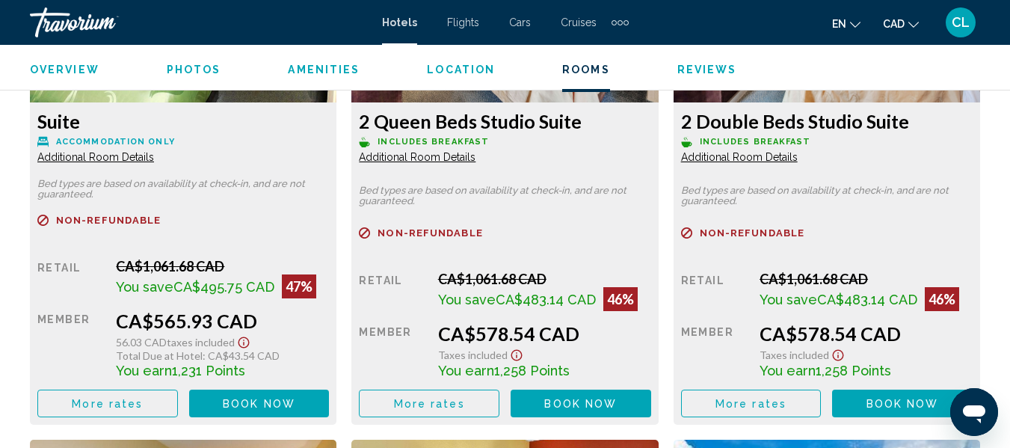
scroll to position [2644, 0]
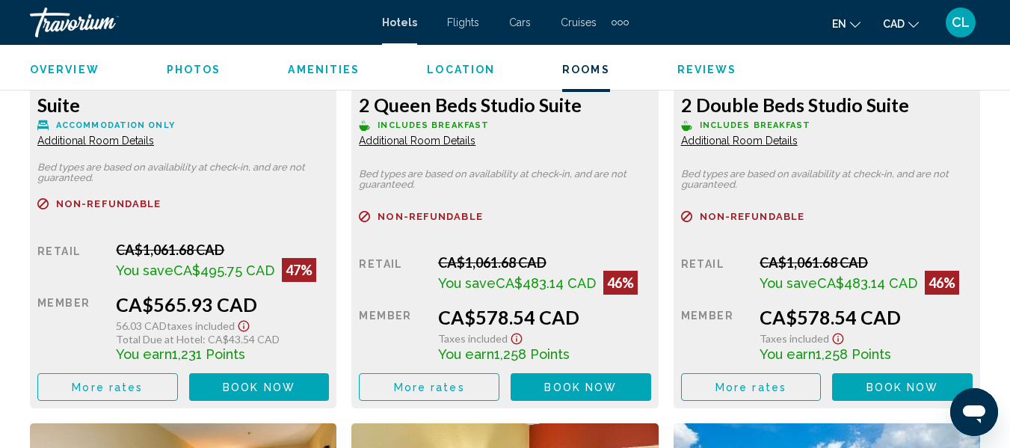
click at [268, 198] on div "Refundable Non-refundable Non-refundable" at bounding box center [183, 212] width 292 height 28
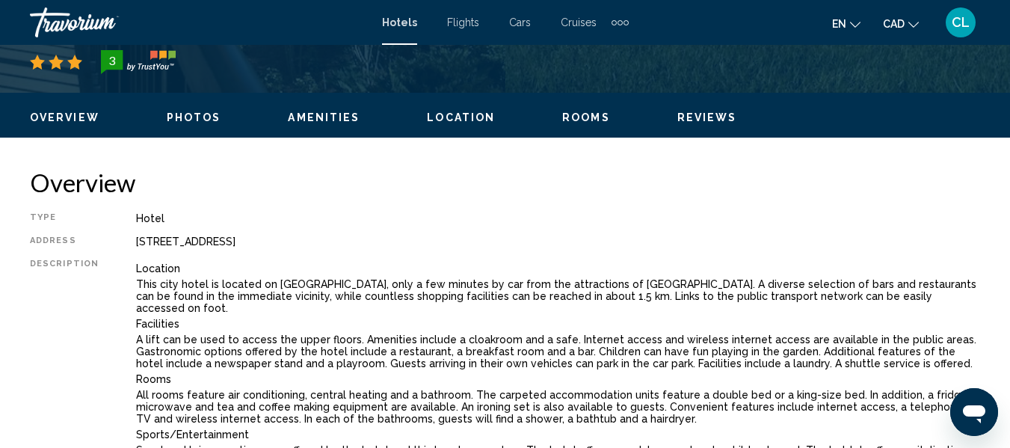
scroll to position [700, 0]
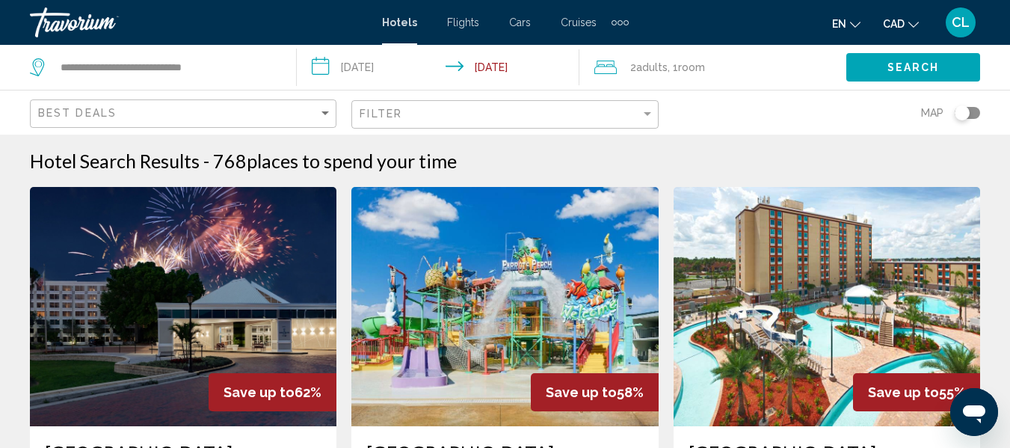
click at [321, 64] on input "**********" at bounding box center [441, 69] width 288 height 49
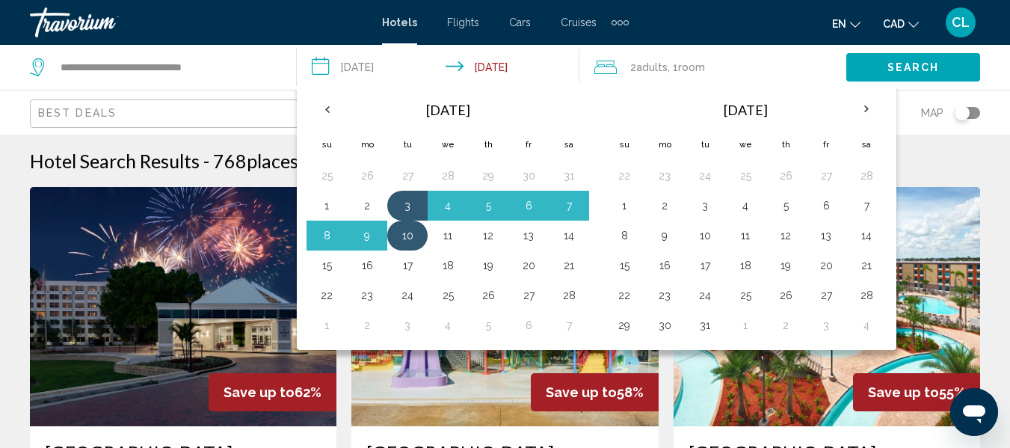
click at [409, 237] on button "10" at bounding box center [408, 235] width 24 height 21
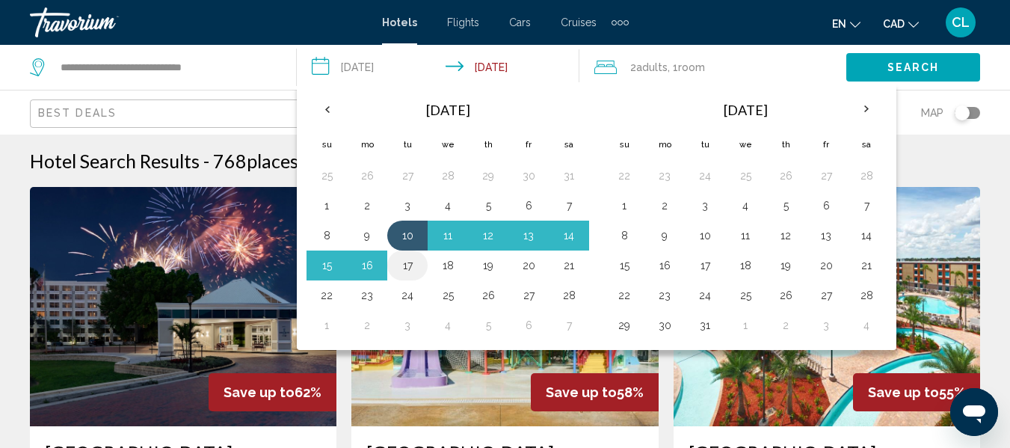
click at [410, 262] on button "17" at bounding box center [408, 265] width 24 height 21
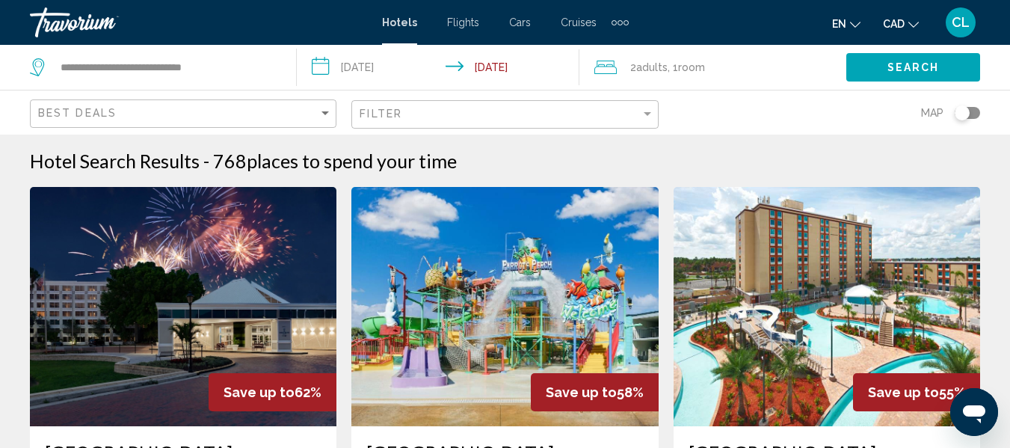
click at [900, 63] on span "Search" at bounding box center [914, 68] width 52 height 12
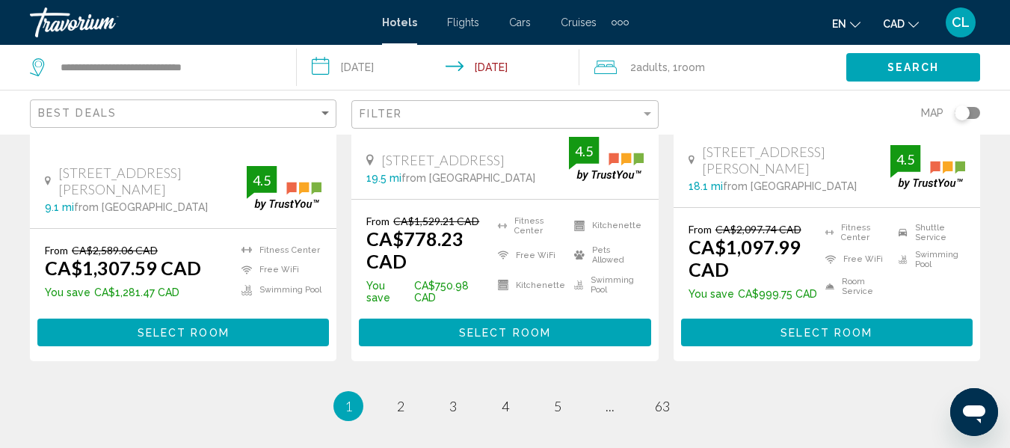
scroll to position [2318, 0]
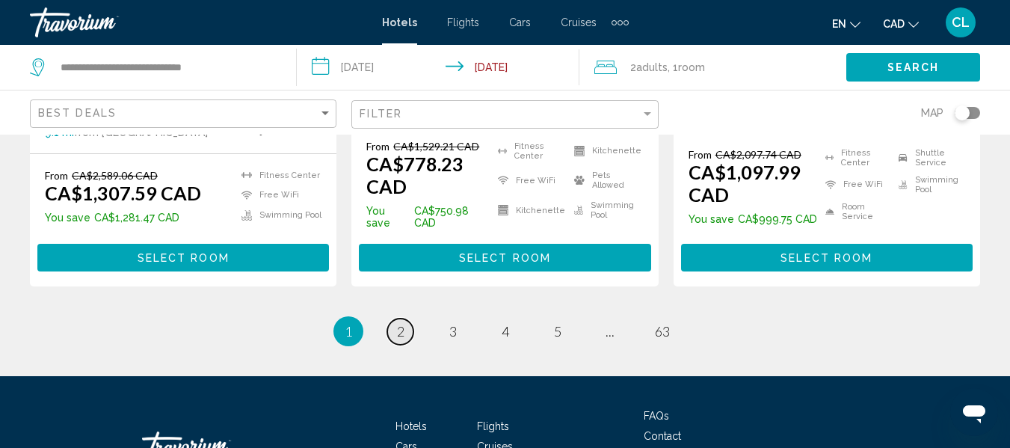
click at [402, 323] on span "2" at bounding box center [400, 331] width 7 height 16
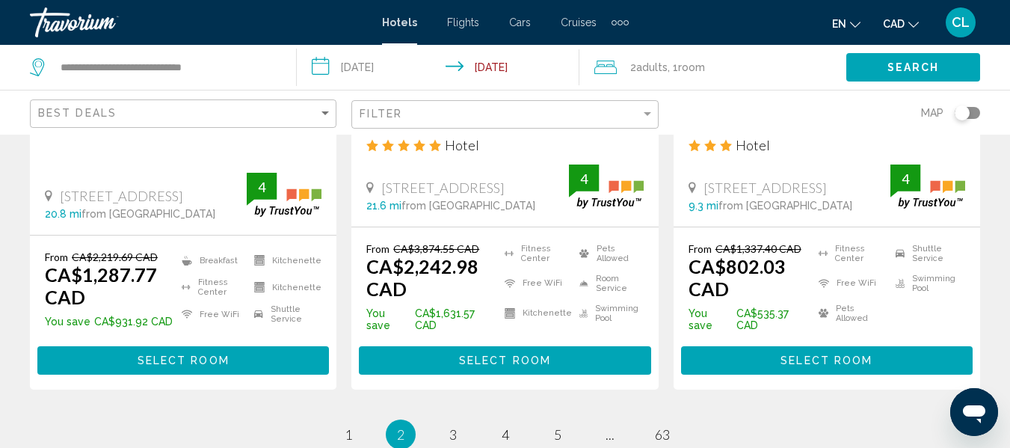
scroll to position [2243, 0]
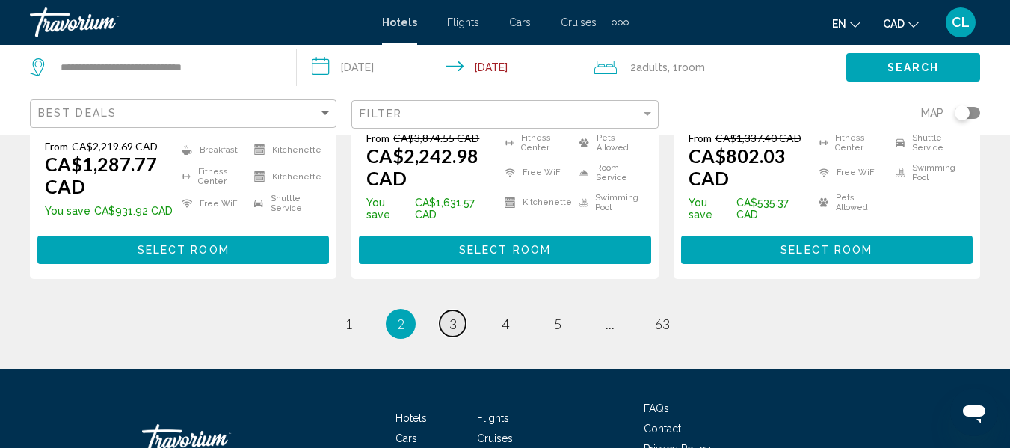
click at [455, 316] on span "3" at bounding box center [452, 324] width 7 height 16
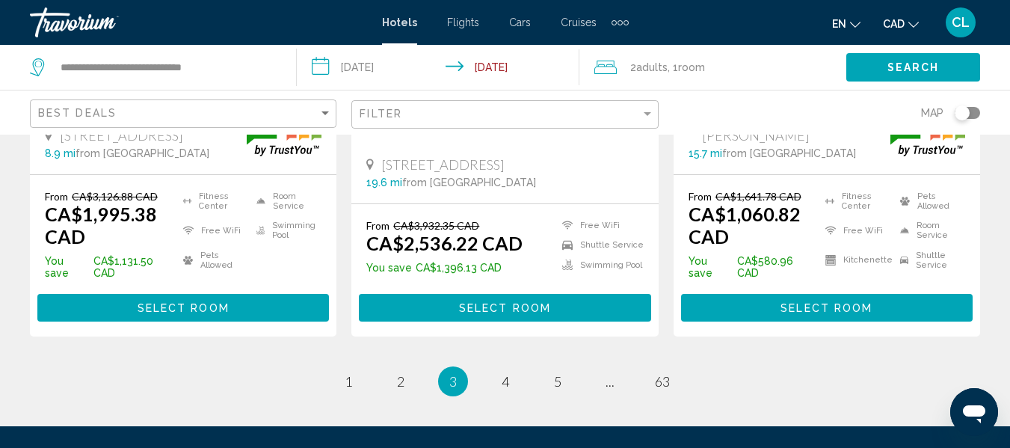
scroll to position [2243, 0]
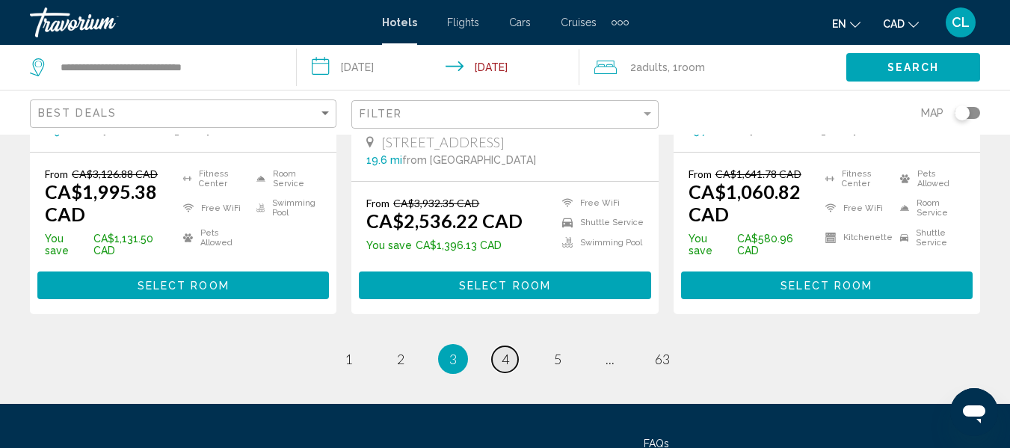
click at [506, 351] on span "4" at bounding box center [505, 359] width 7 height 16
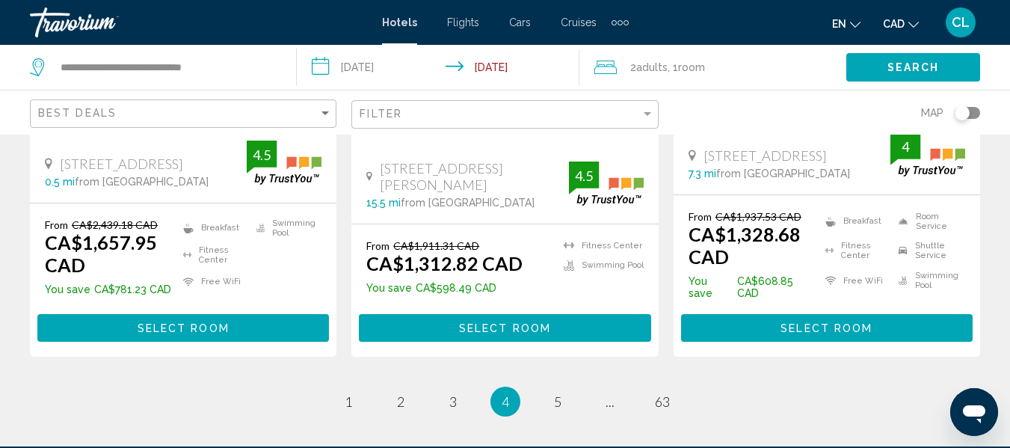
scroll to position [2243, 0]
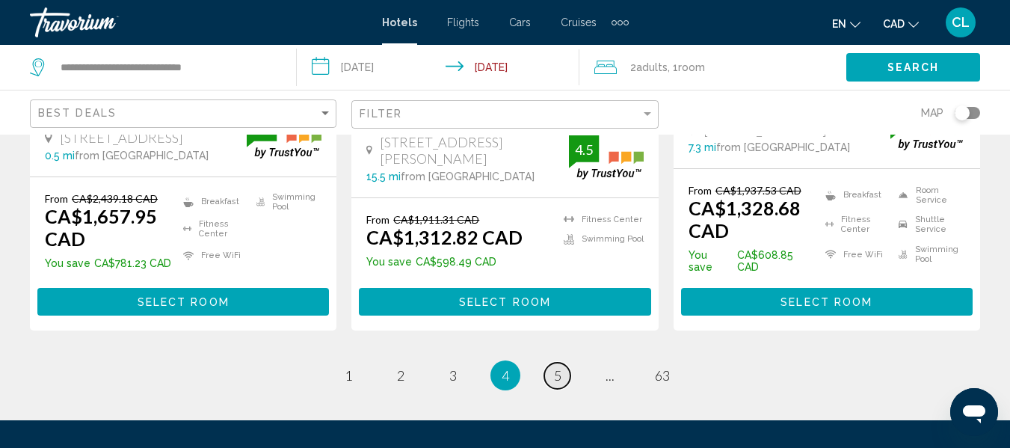
click at [555, 367] on span "5" at bounding box center [557, 375] width 7 height 16
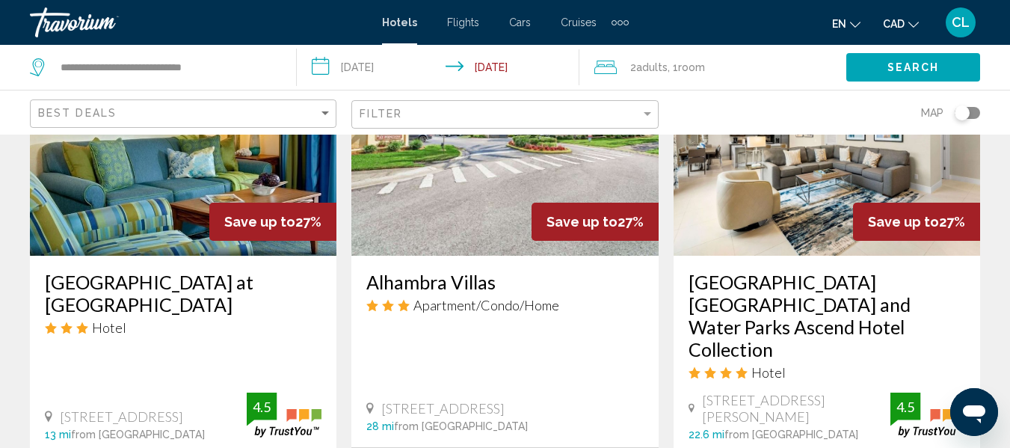
scroll to position [1891, 0]
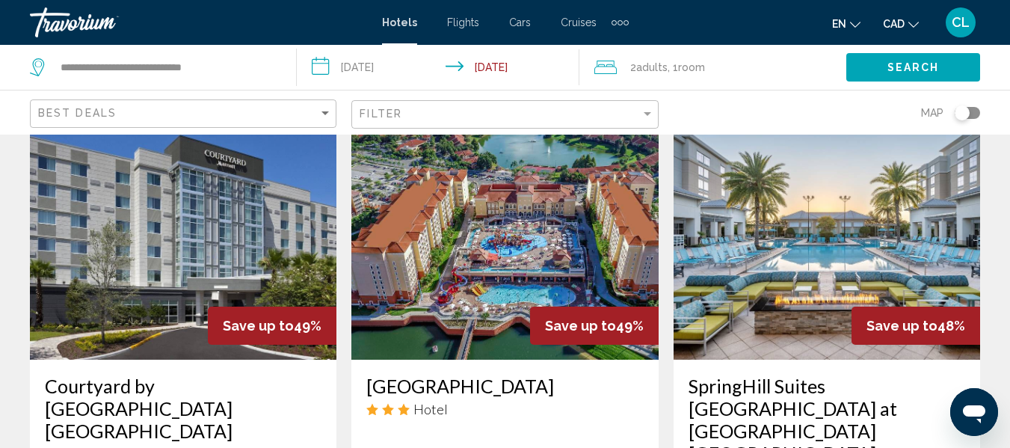
click at [328, 66] on input "**********" at bounding box center [441, 69] width 288 height 49
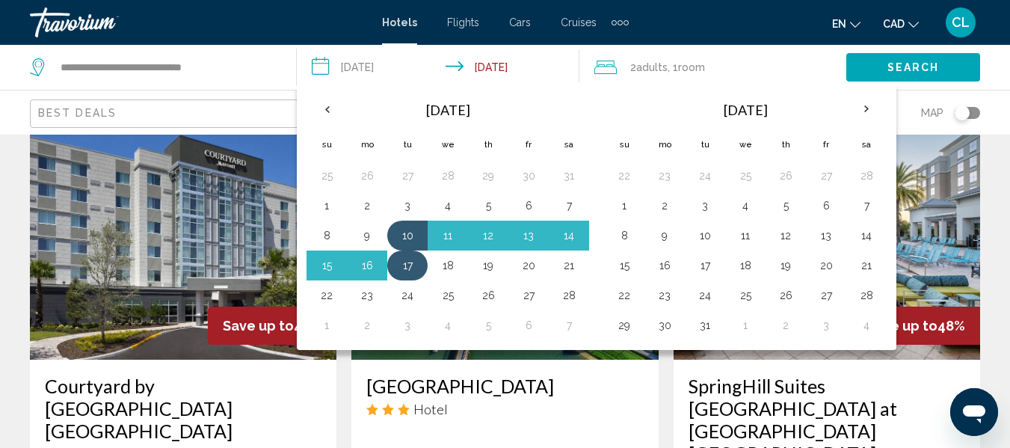
click at [405, 262] on button "17" at bounding box center [408, 265] width 24 height 21
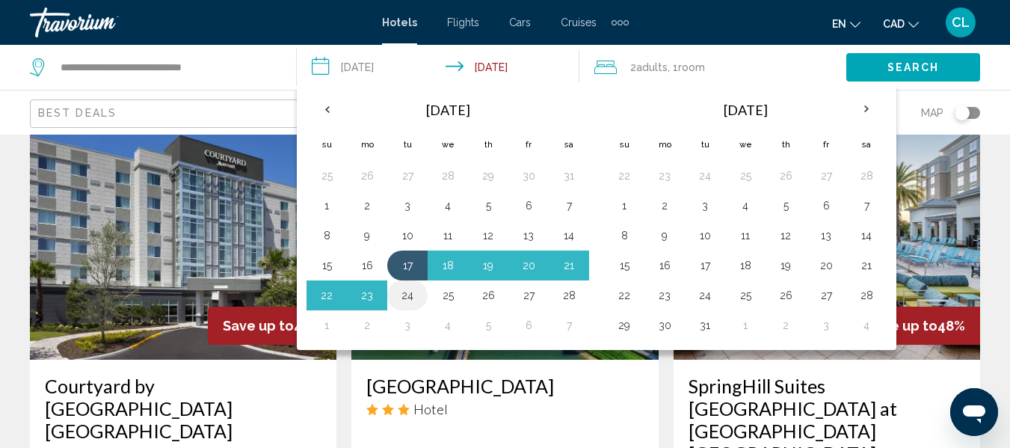
click at [407, 294] on button "24" at bounding box center [408, 295] width 24 height 21
type input "**********"
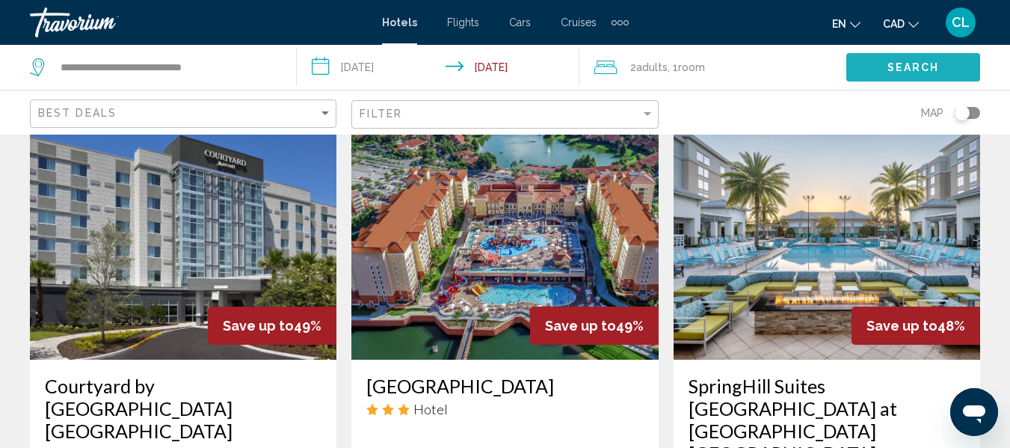
click at [916, 60] on button "Search" at bounding box center [913, 67] width 134 height 28
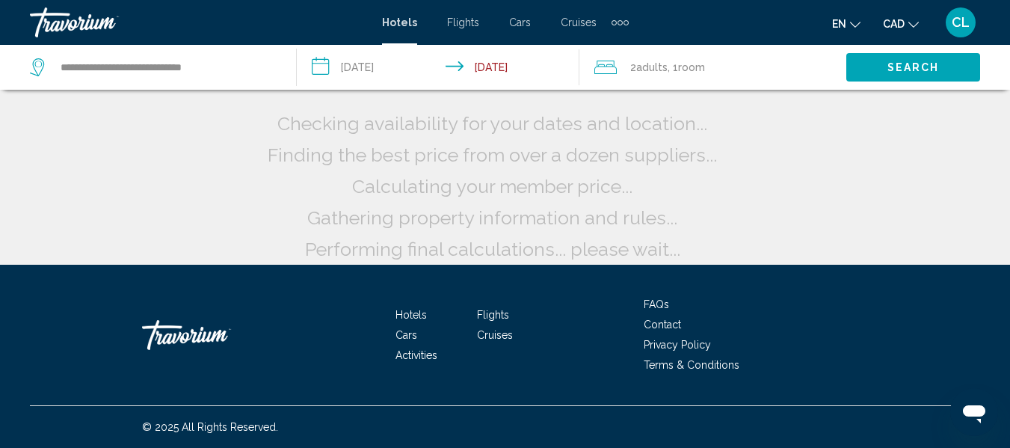
scroll to position [43, 0]
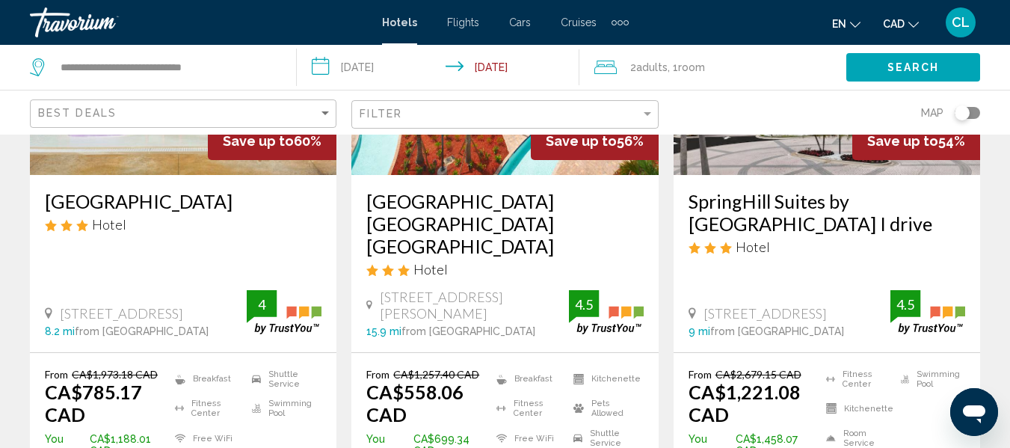
scroll to position [299, 0]
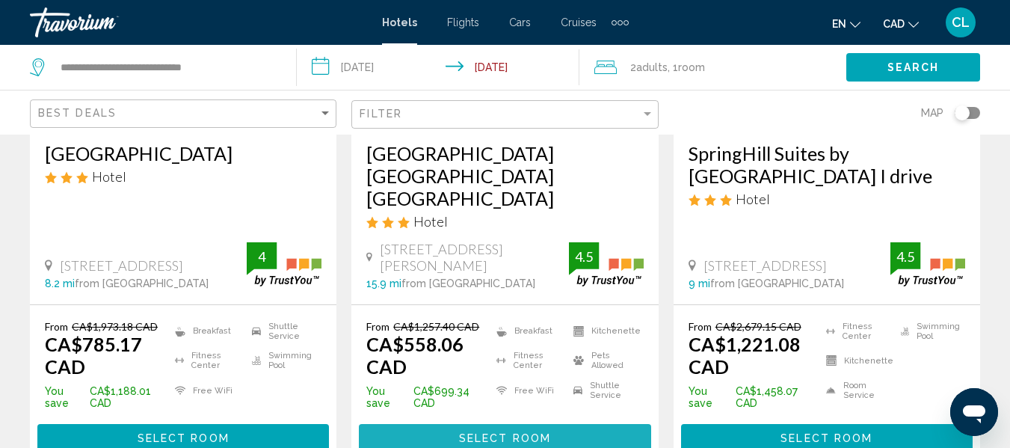
click at [499, 424] on button "Select Room" at bounding box center [505, 438] width 292 height 28
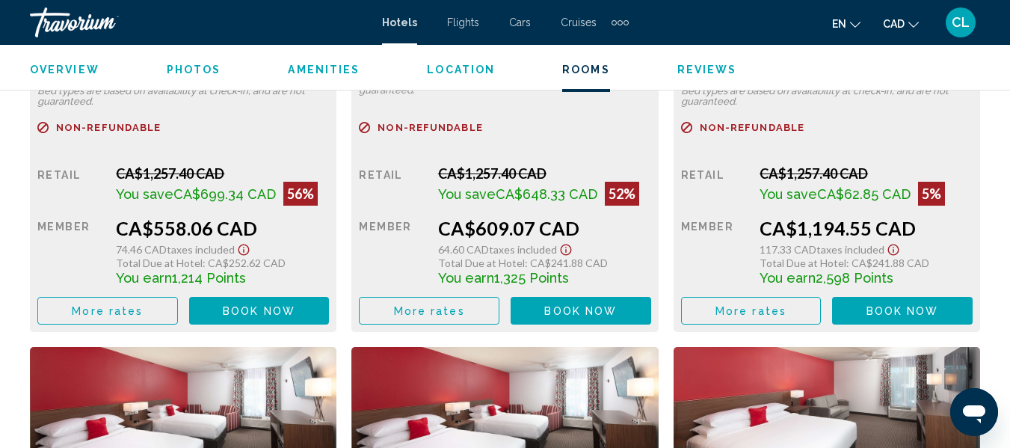
scroll to position [2569, 0]
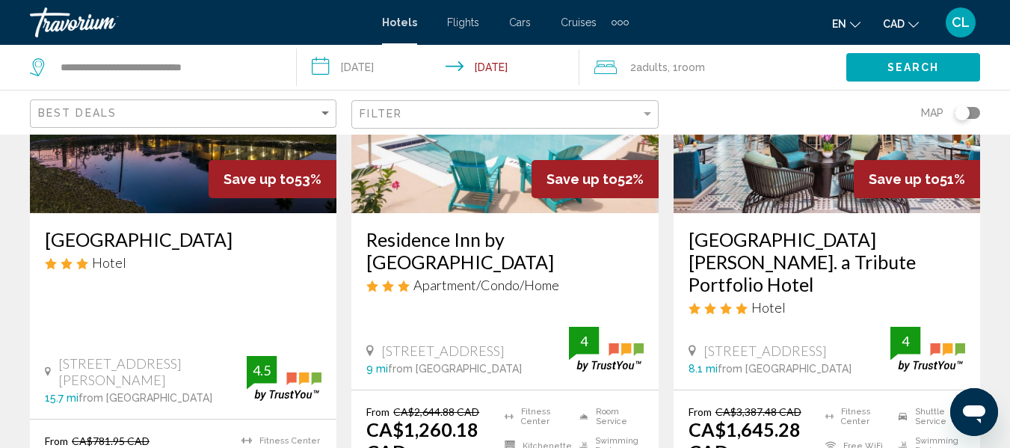
scroll to position [823, 0]
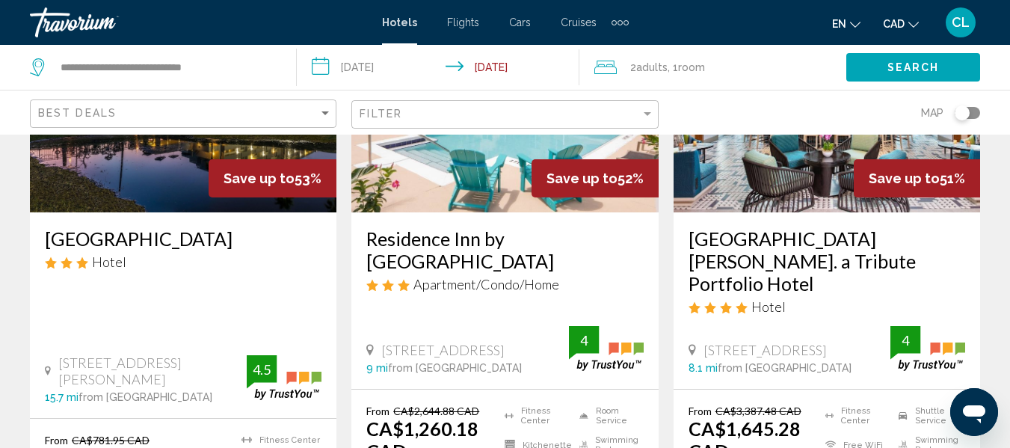
click at [187, 170] on img "Main content" at bounding box center [183, 92] width 307 height 239
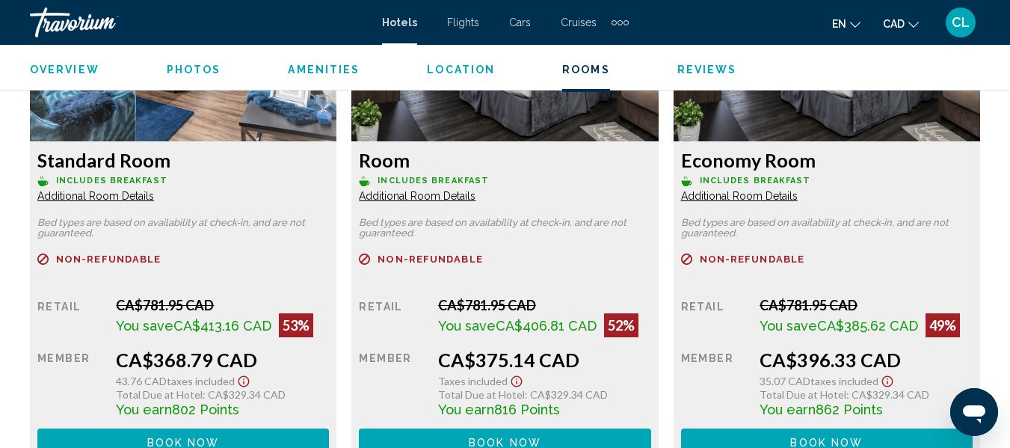
scroll to position [2419, 0]
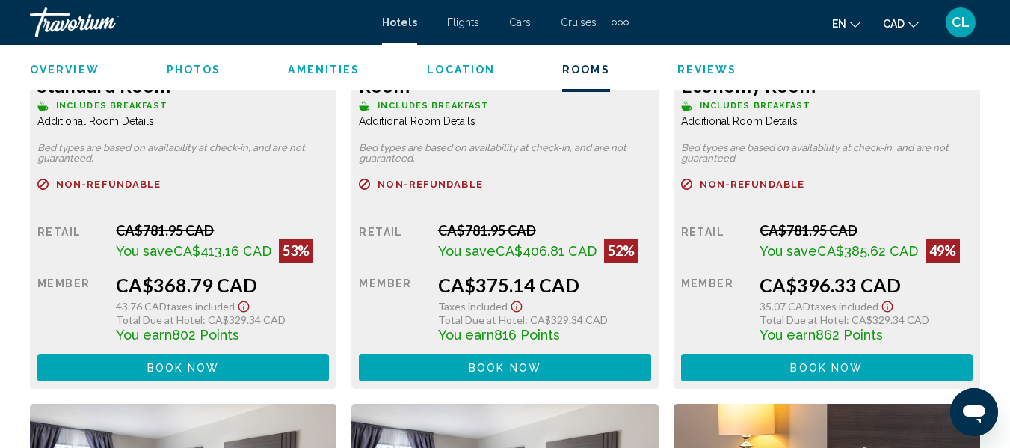
click at [329, 274] on div "Retail CA$781.95 CAD You save CA$385.62 CAD 49% when you redeem Member CA$396.3…" at bounding box center [183, 301] width 292 height 159
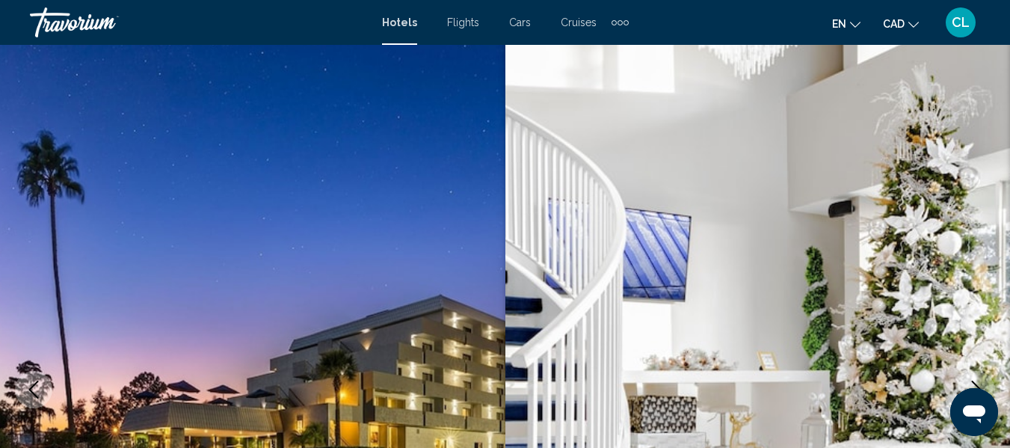
scroll to position [0, 0]
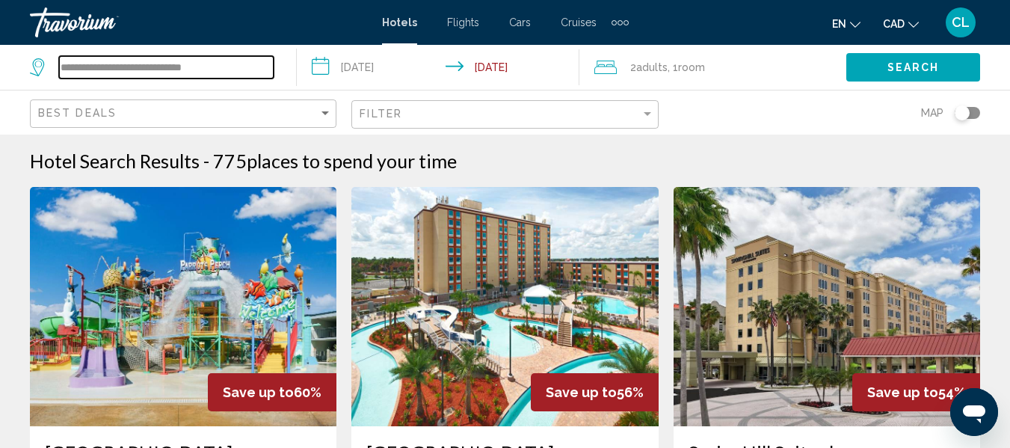
click at [70, 65] on input "**********" at bounding box center [166, 67] width 215 height 22
type input "**********"
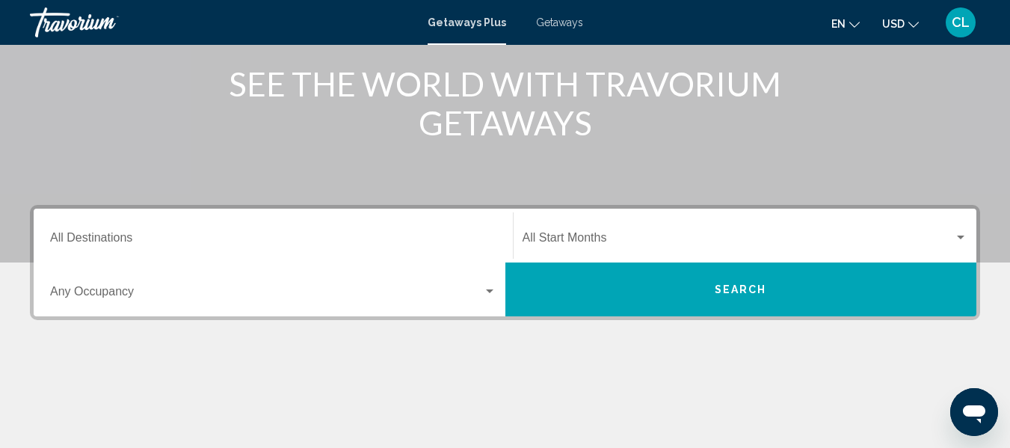
scroll to position [224, 0]
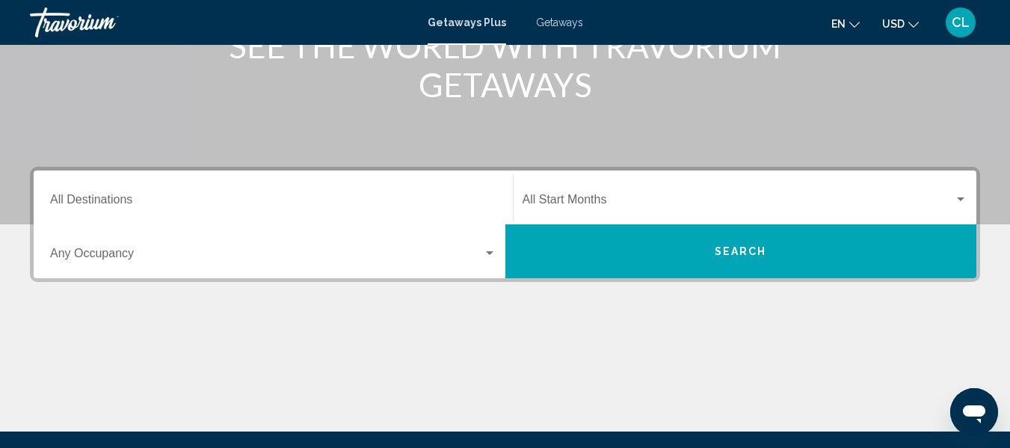
click at [743, 246] on span "Search" at bounding box center [741, 252] width 52 height 12
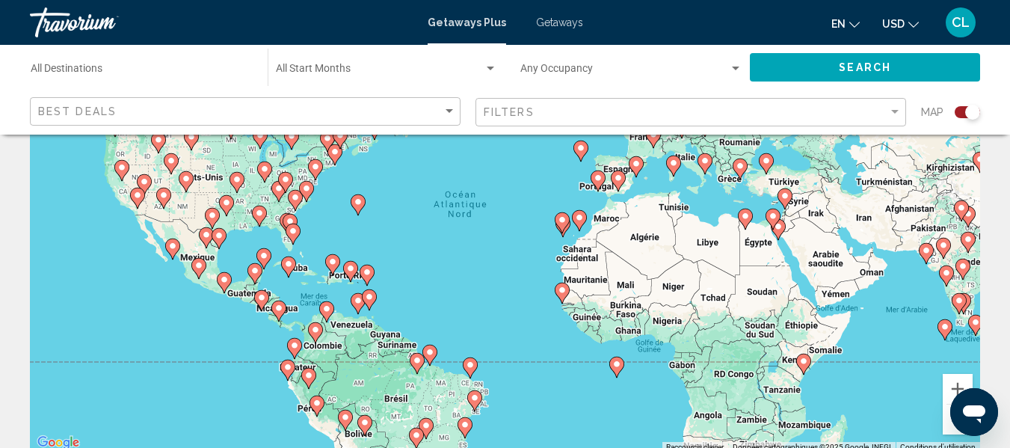
scroll to position [150, 0]
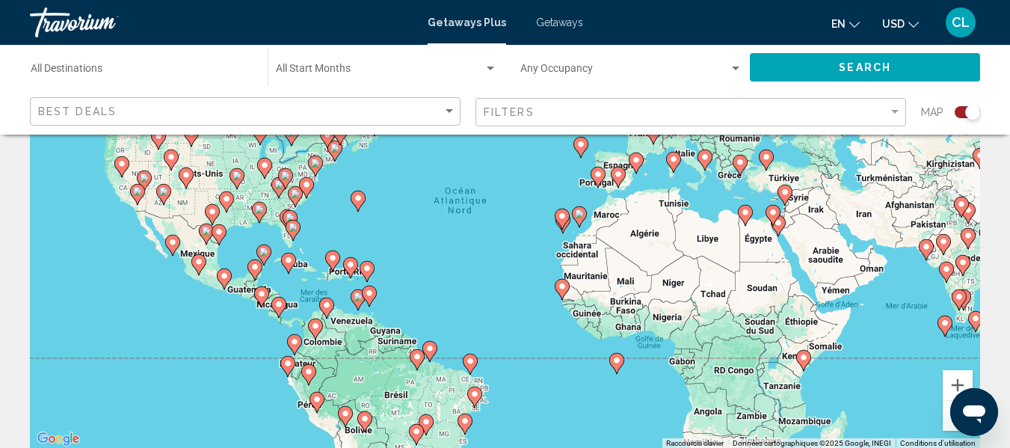
click at [200, 259] on image "Main content" at bounding box center [198, 261] width 9 height 9
type input "**********"
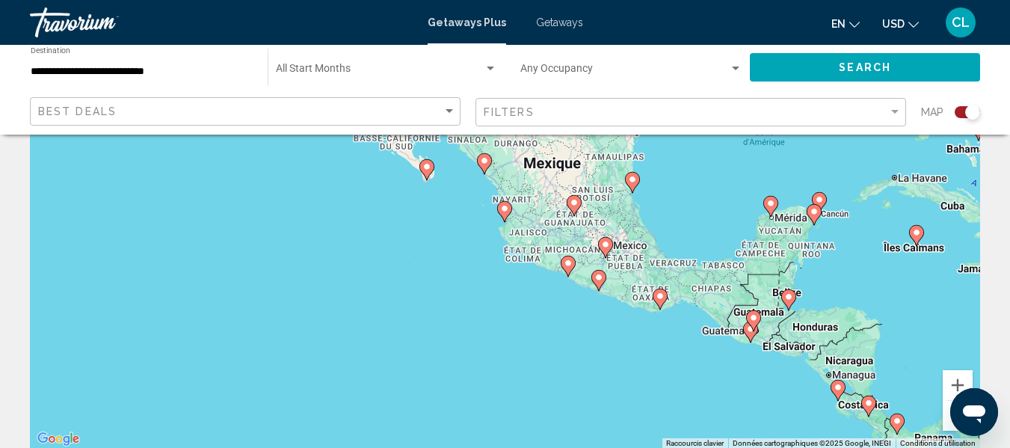
click at [863, 64] on span "Search" at bounding box center [865, 68] width 52 height 12
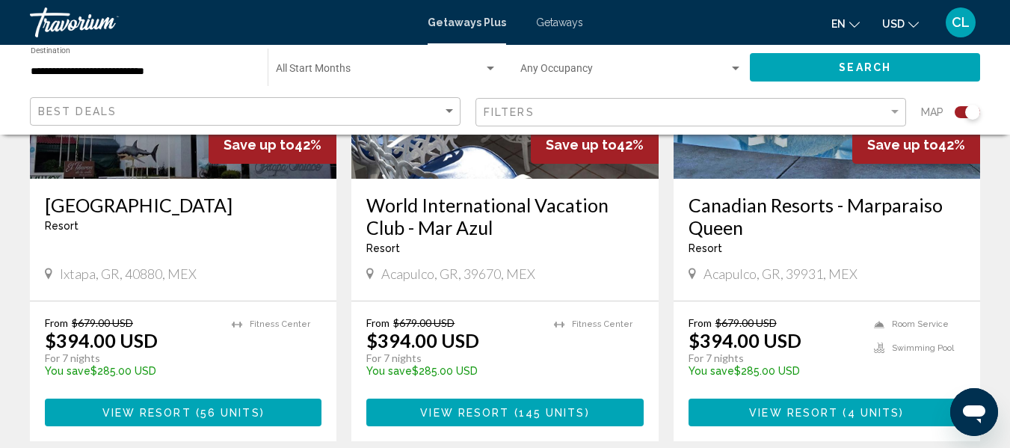
scroll to position [748, 0]
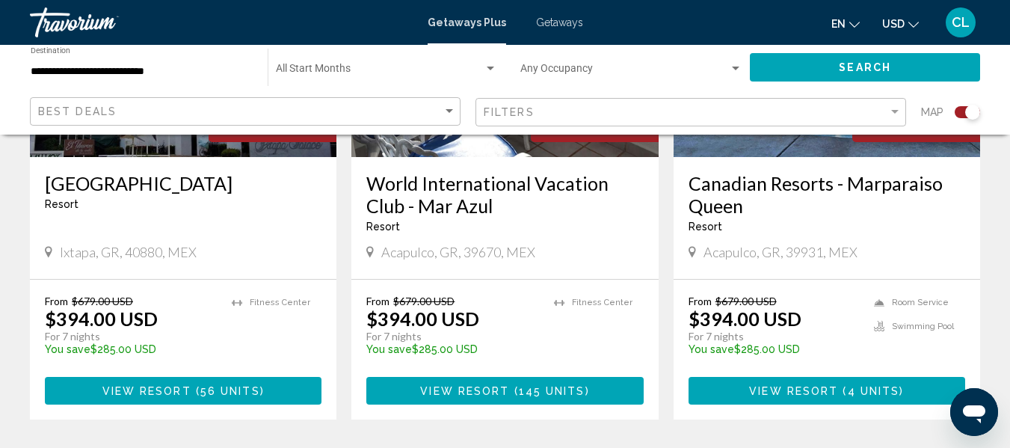
click at [894, 20] on span "USD" at bounding box center [893, 24] width 22 height 12
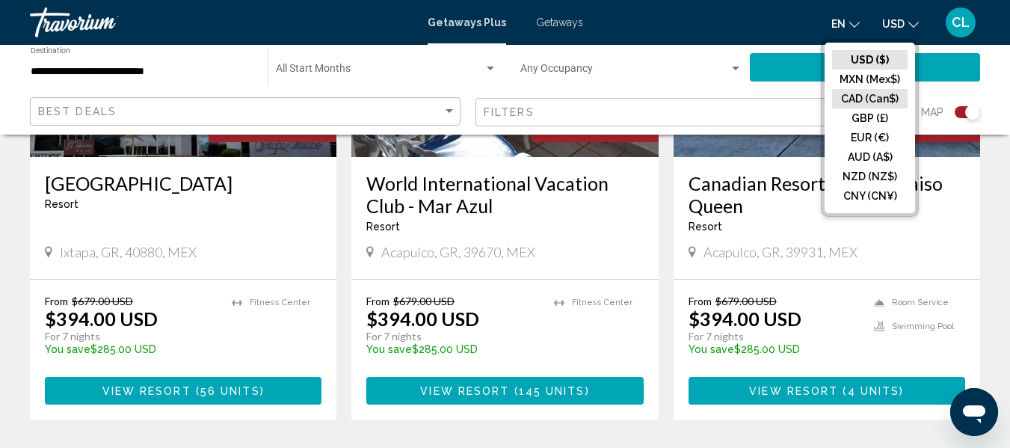
click at [849, 95] on button "CAD (Can$)" at bounding box center [870, 98] width 76 height 19
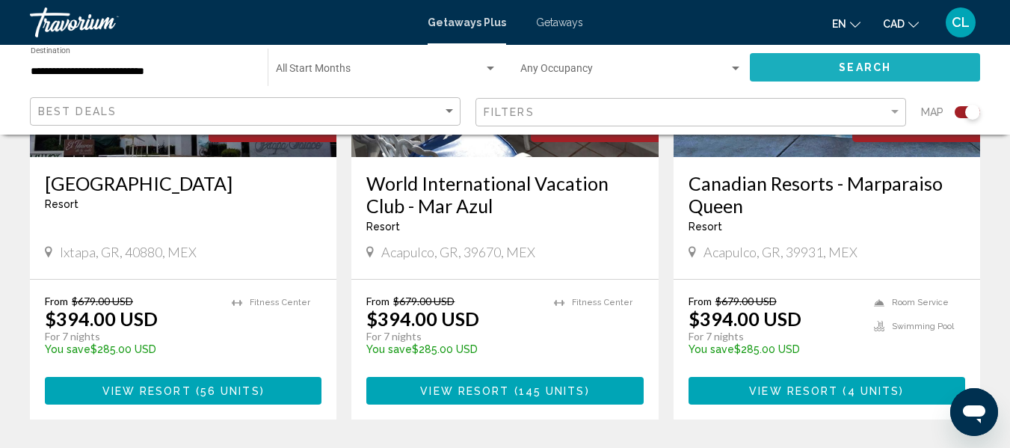
click at [853, 63] on span "Search" at bounding box center [865, 68] width 52 height 12
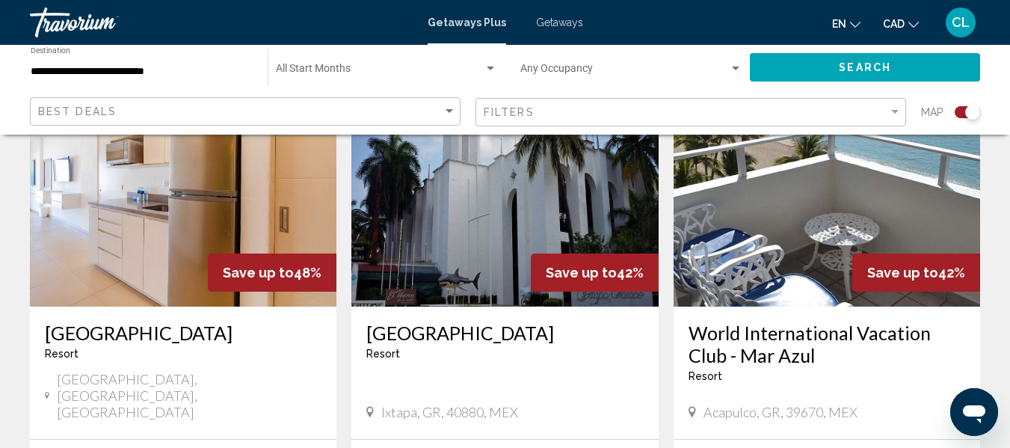
scroll to position [523, 0]
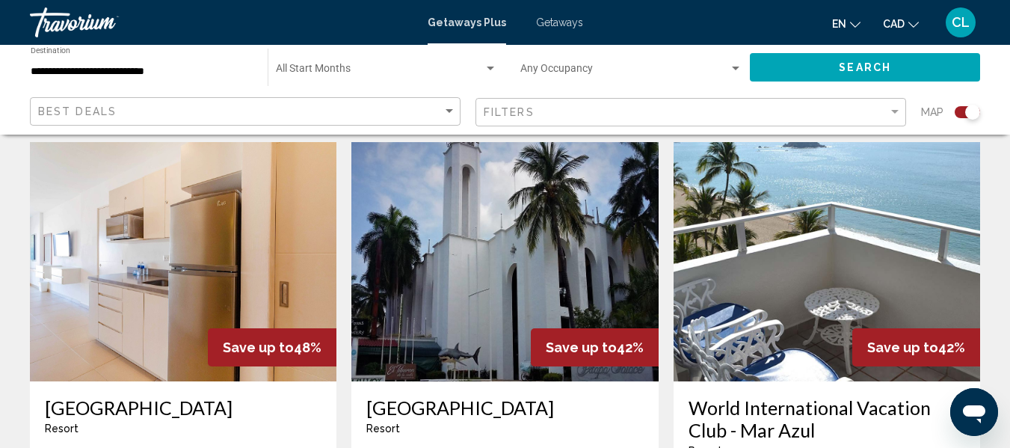
click at [199, 230] on img "Main content" at bounding box center [183, 261] width 307 height 239
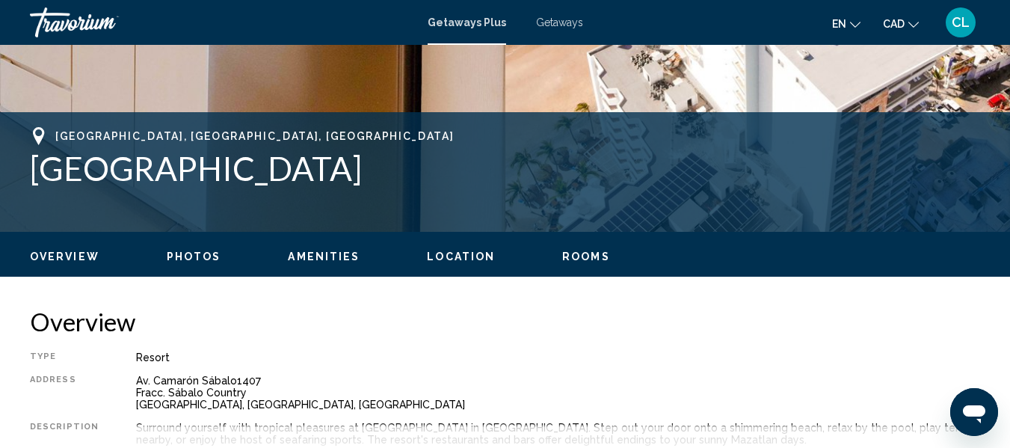
scroll to position [176, 0]
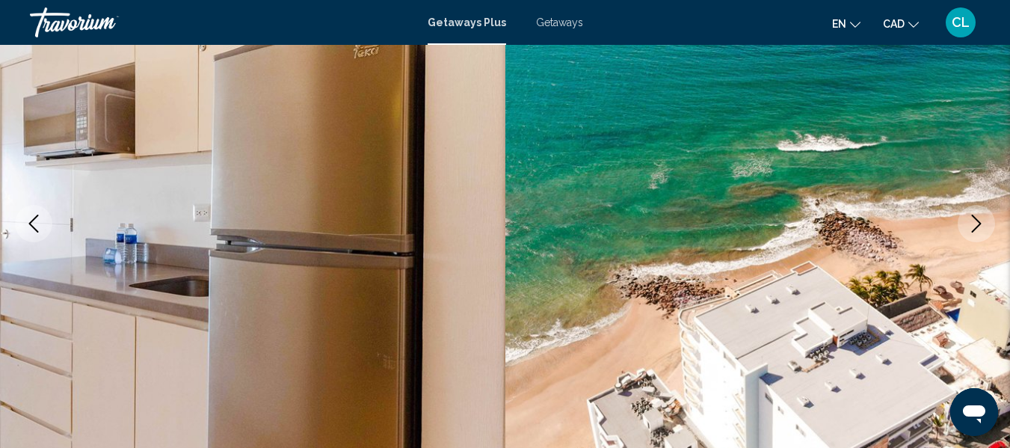
click at [975, 219] on icon "Next image" at bounding box center [977, 224] width 18 height 18
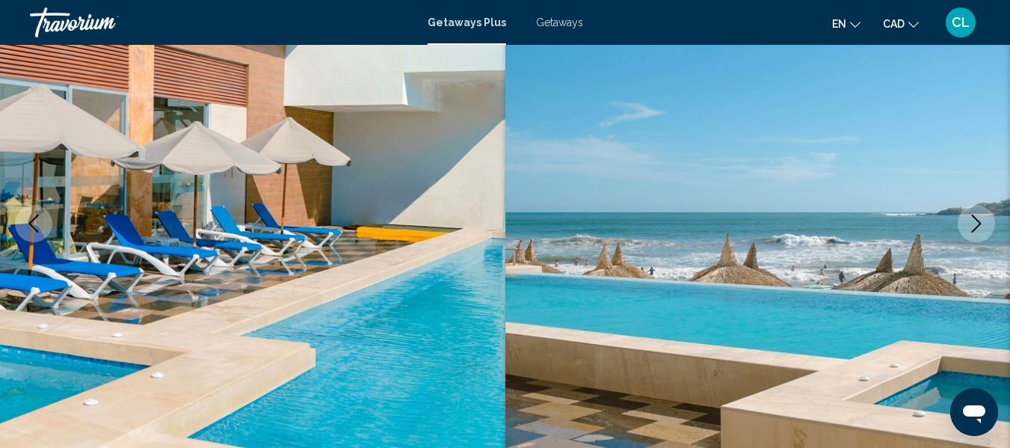
click at [975, 219] on icon "Next image" at bounding box center [977, 224] width 18 height 18
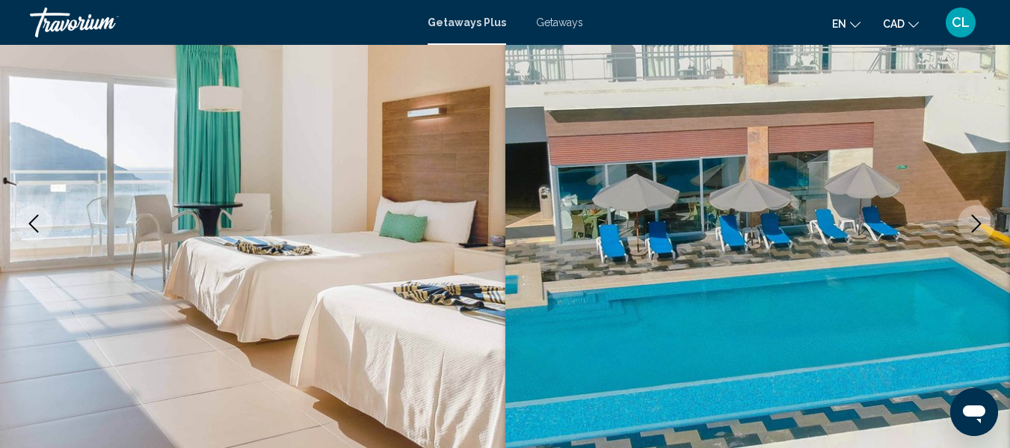
click at [975, 219] on icon "Next image" at bounding box center [977, 224] width 18 height 18
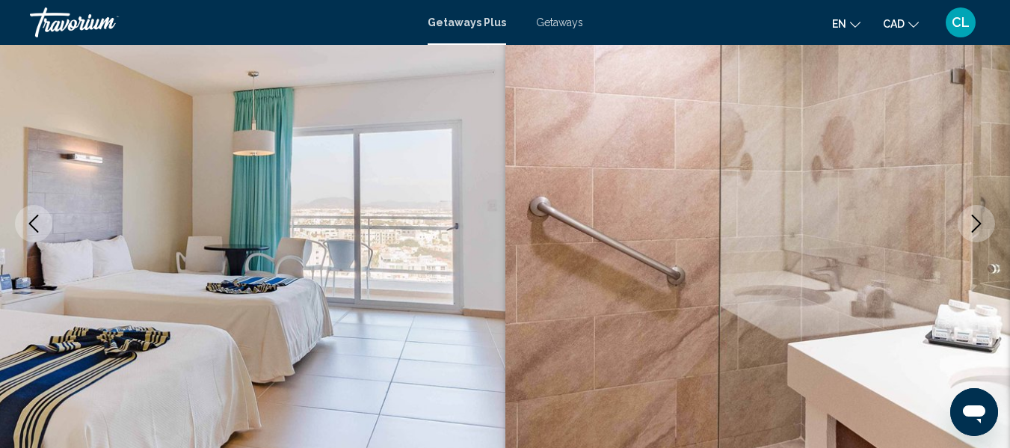
click at [975, 219] on icon "Next image" at bounding box center [977, 224] width 18 height 18
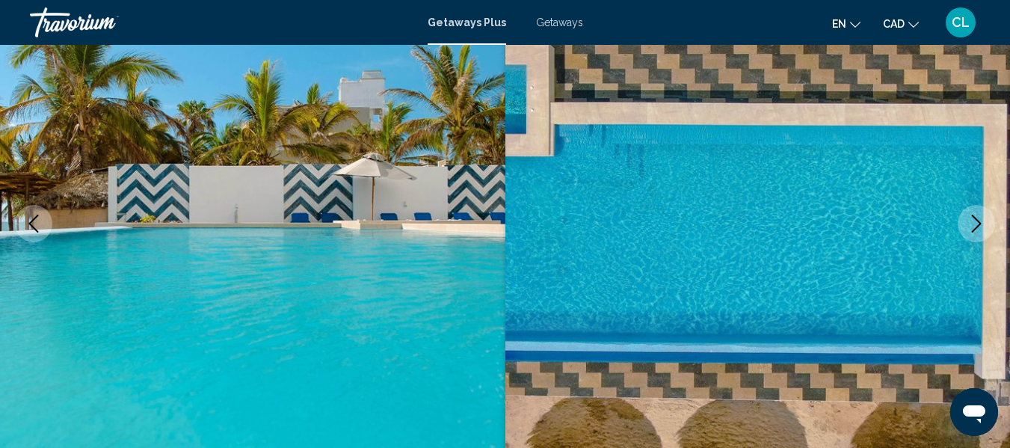
click at [975, 219] on icon "Next image" at bounding box center [977, 224] width 18 height 18
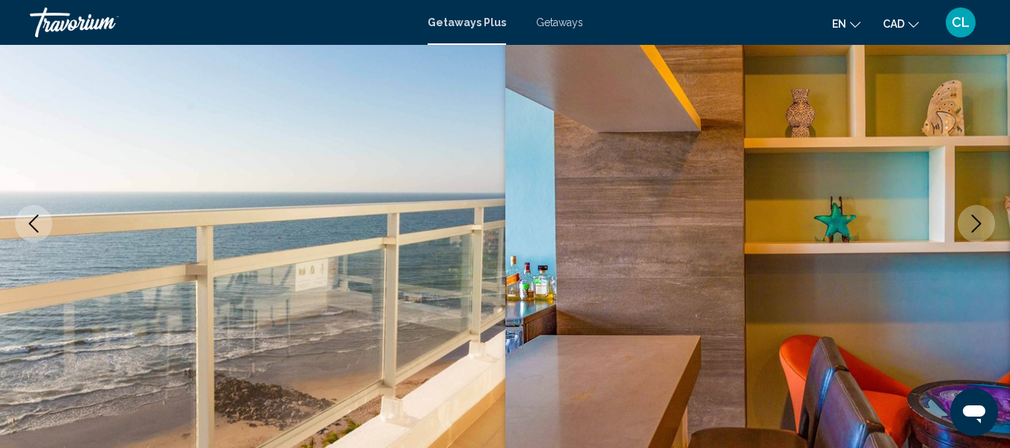
click at [975, 219] on icon "Next image" at bounding box center [977, 224] width 18 height 18
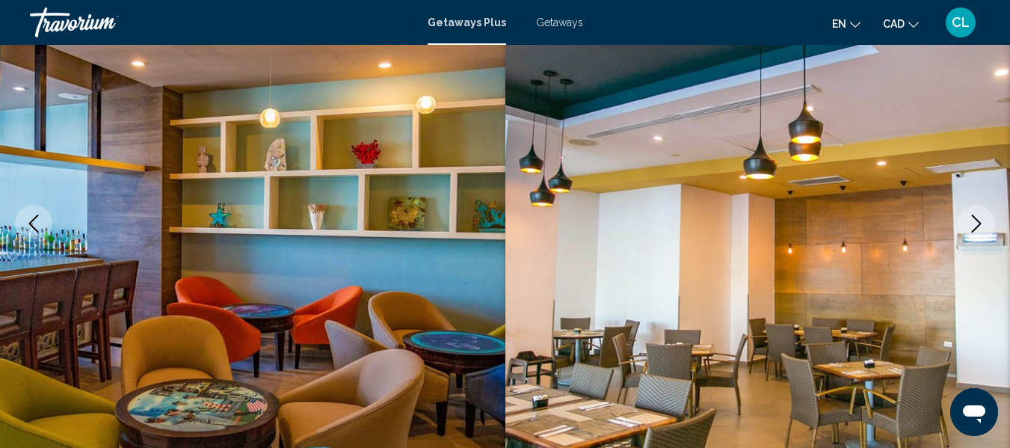
click at [975, 219] on icon "Next image" at bounding box center [977, 224] width 18 height 18
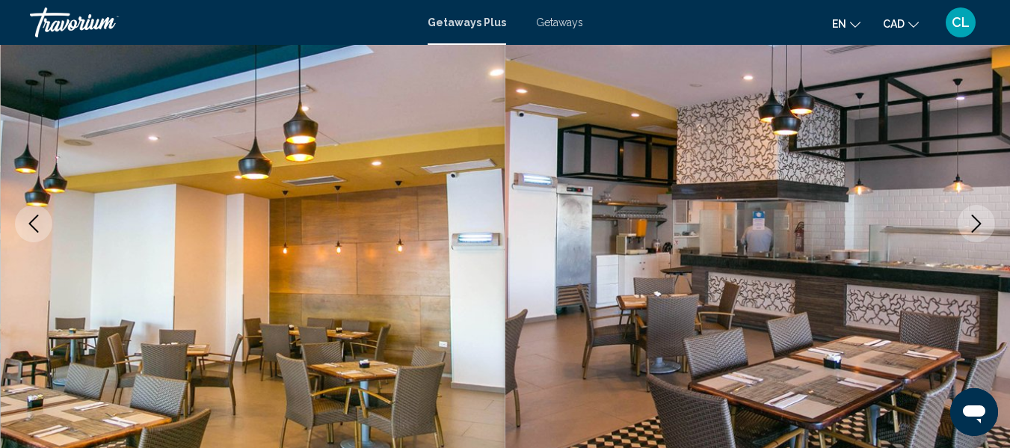
click at [975, 219] on icon "Next image" at bounding box center [977, 224] width 18 height 18
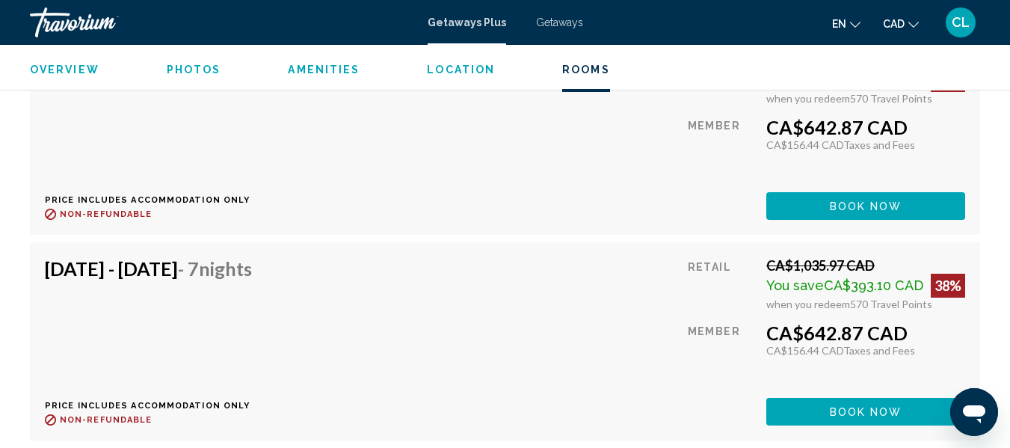
scroll to position [3841, 0]
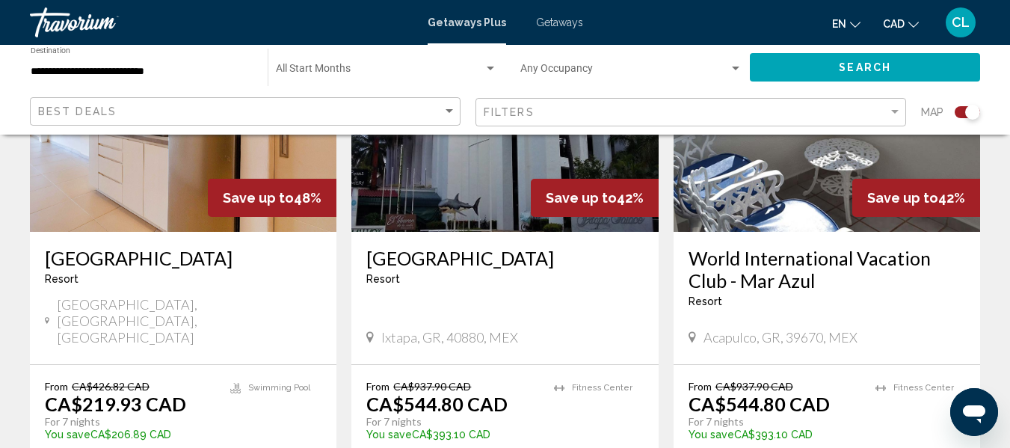
scroll to position [748, 0]
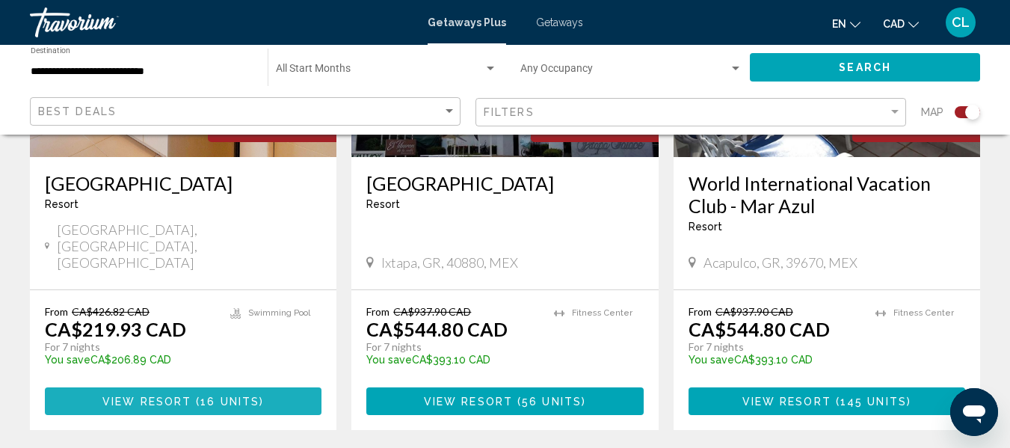
click at [228, 396] on span "16 units" at bounding box center [229, 402] width 59 height 12
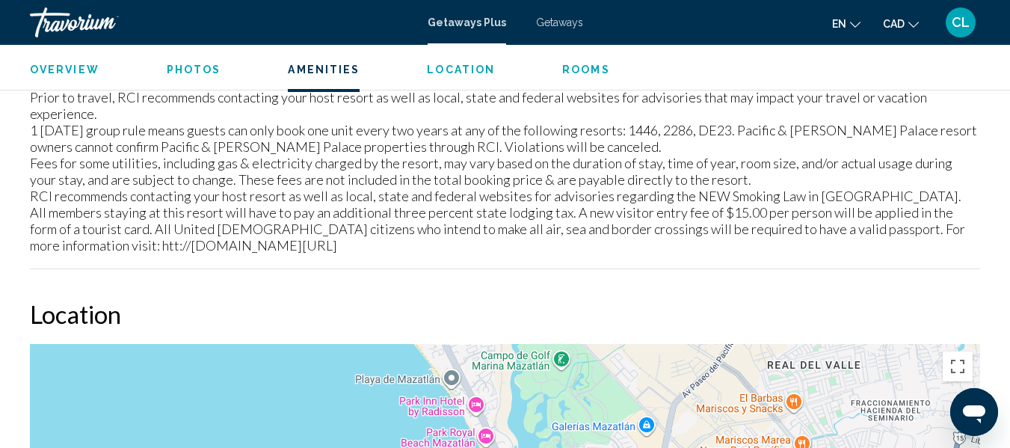
scroll to position [1818, 0]
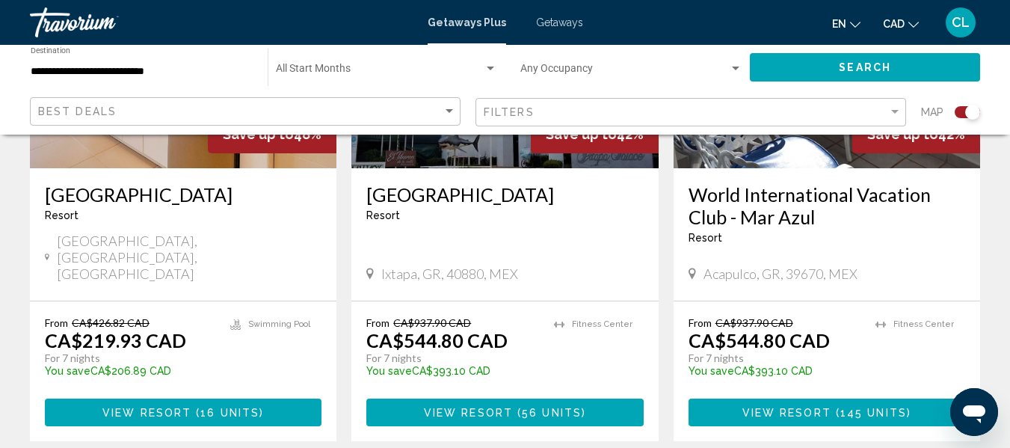
scroll to position [748, 0]
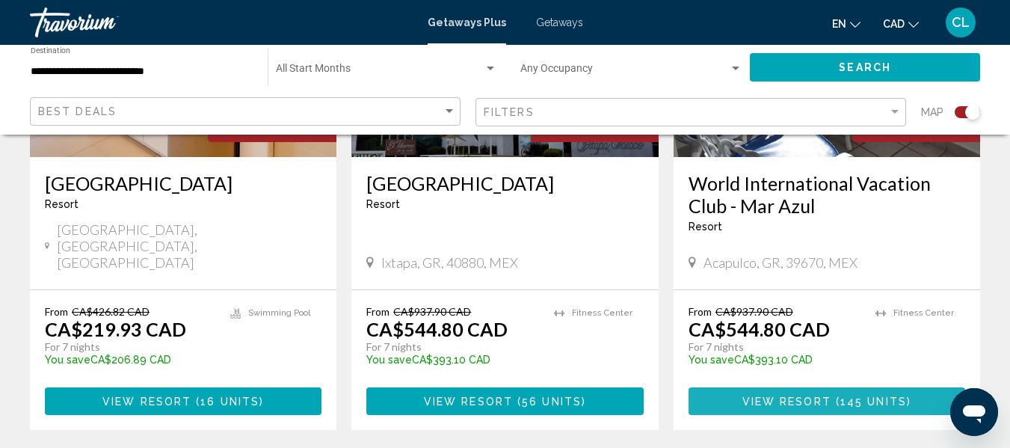
click at [843, 396] on span "145 units" at bounding box center [874, 402] width 67 height 12
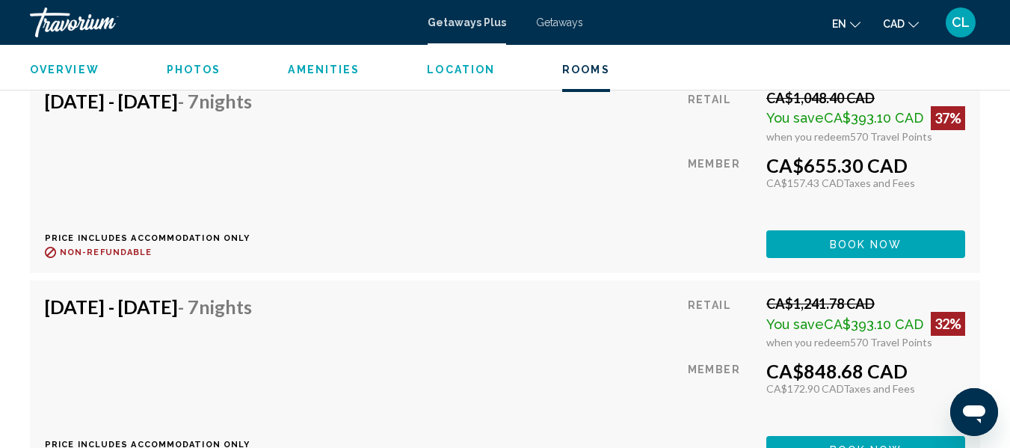
scroll to position [4813, 0]
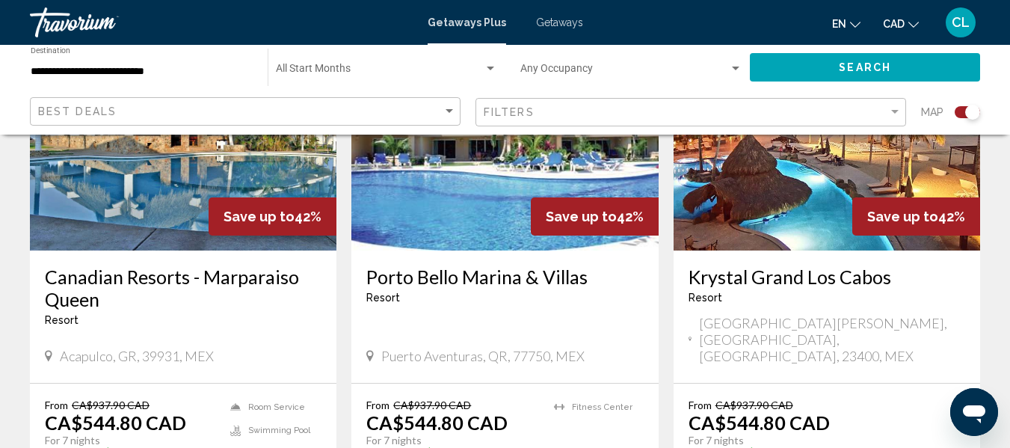
scroll to position [1271, 0]
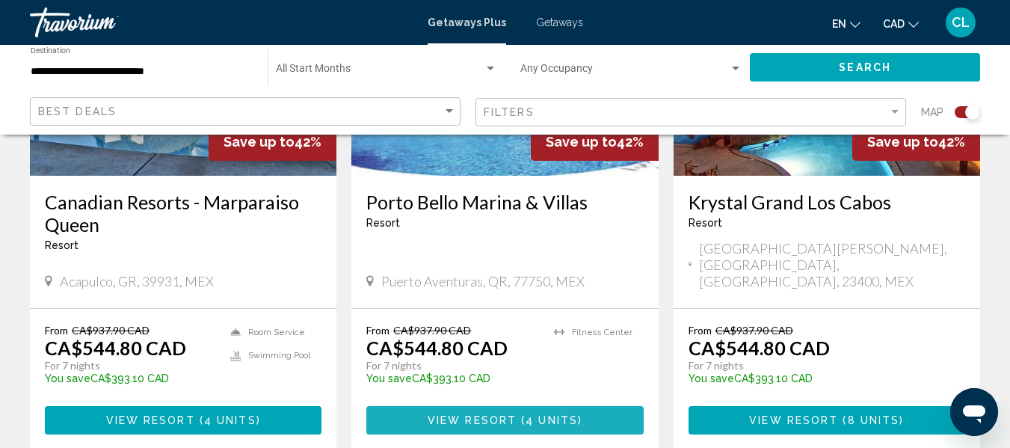
click at [500, 415] on span "View Resort" at bounding box center [472, 421] width 89 height 12
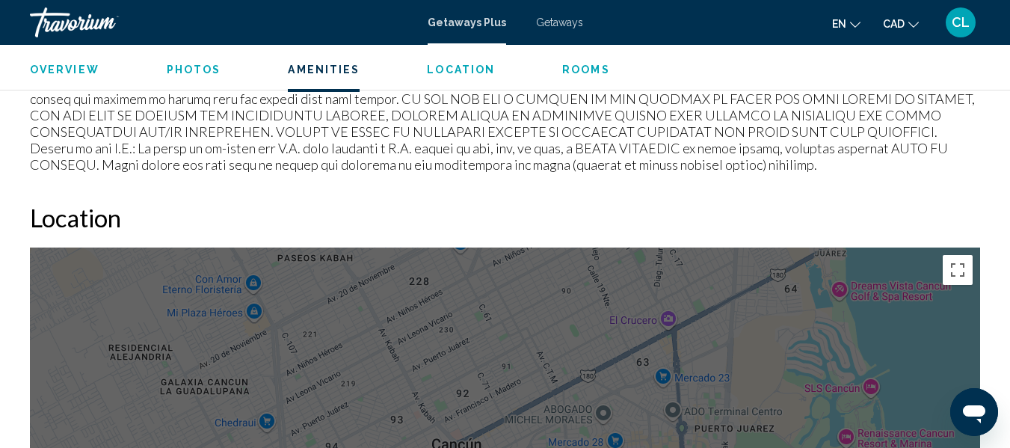
scroll to position [1822, 0]
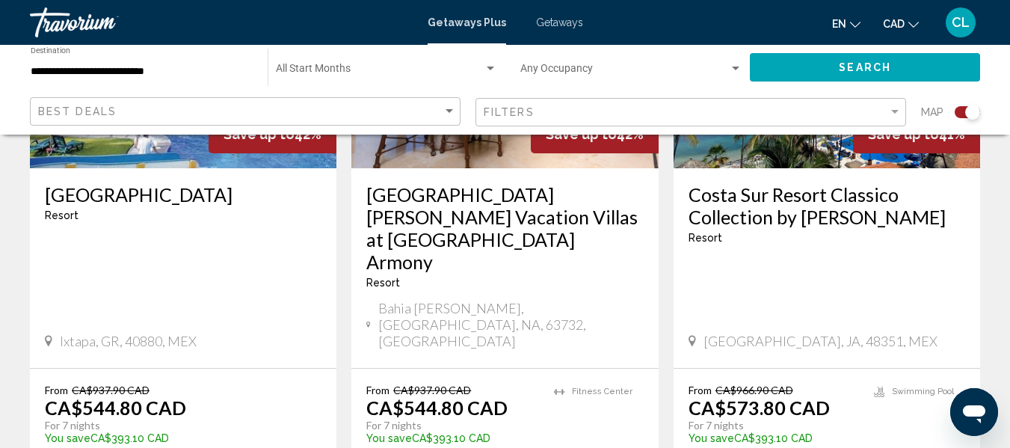
scroll to position [1795, 0]
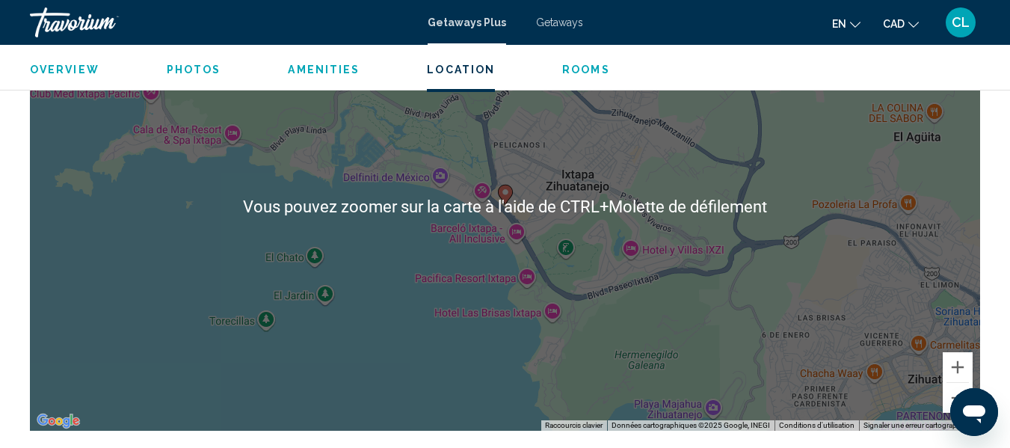
scroll to position [1896, 0]
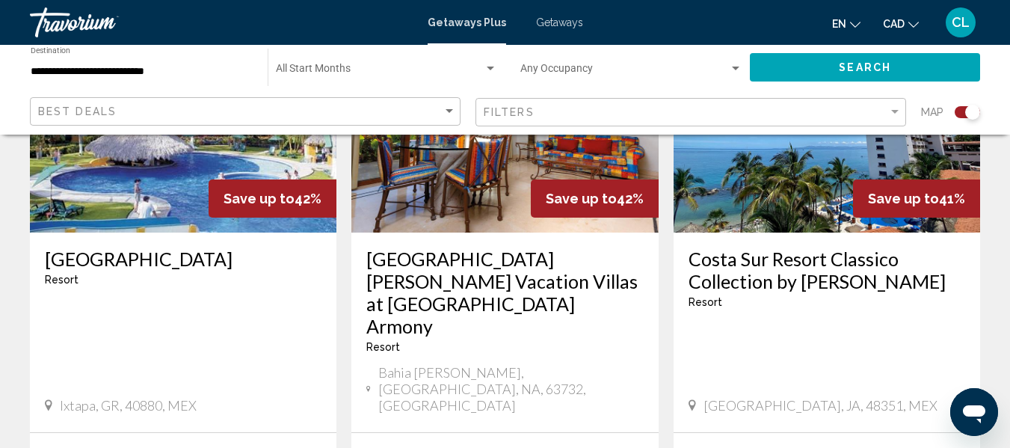
scroll to position [1795, 0]
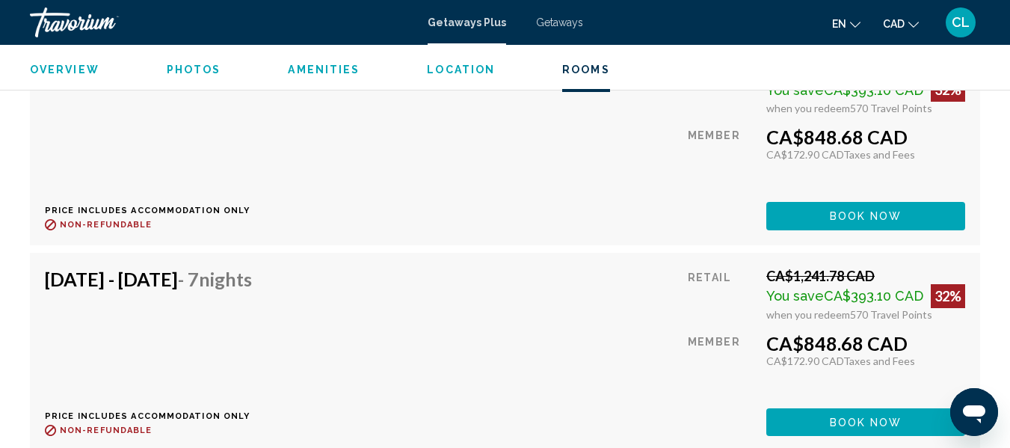
scroll to position [3990, 0]
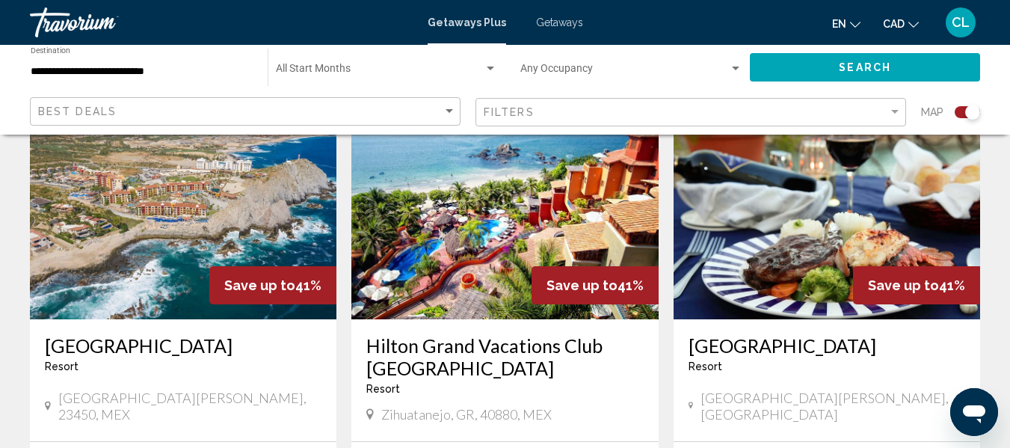
scroll to position [2318, 0]
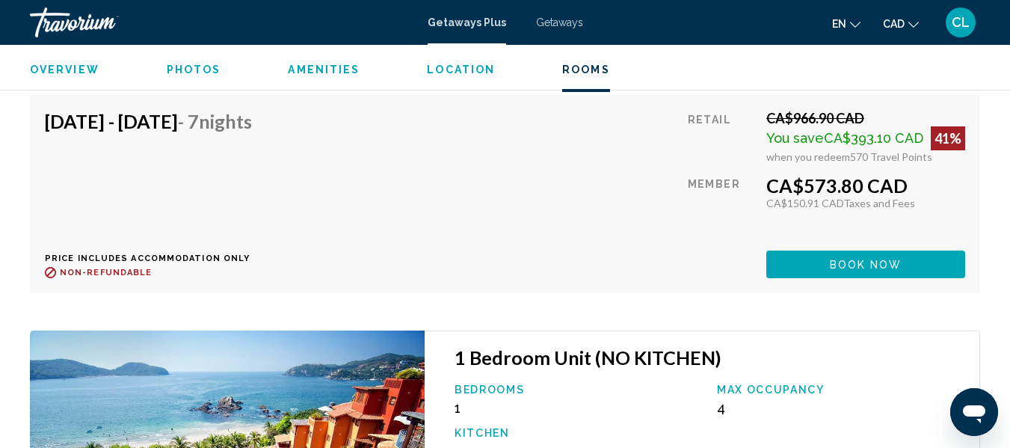
scroll to position [5112, 0]
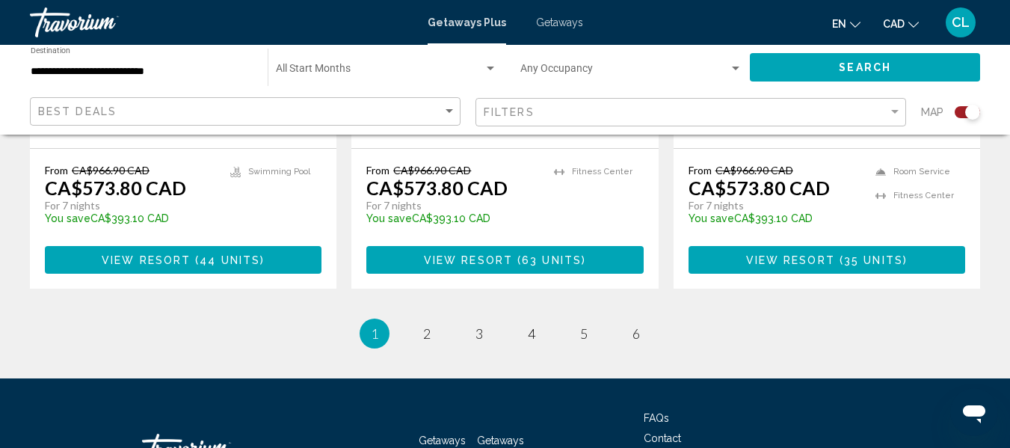
scroll to position [2588, 0]
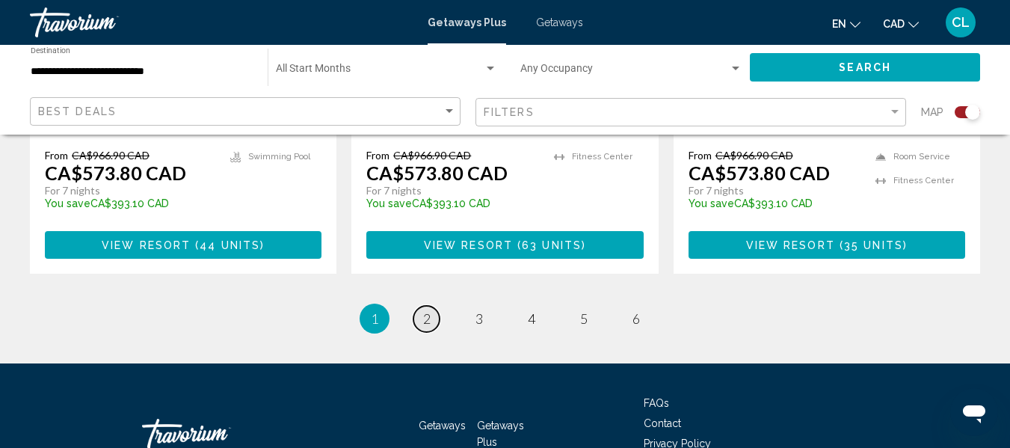
click at [425, 310] on span "2" at bounding box center [426, 318] width 7 height 16
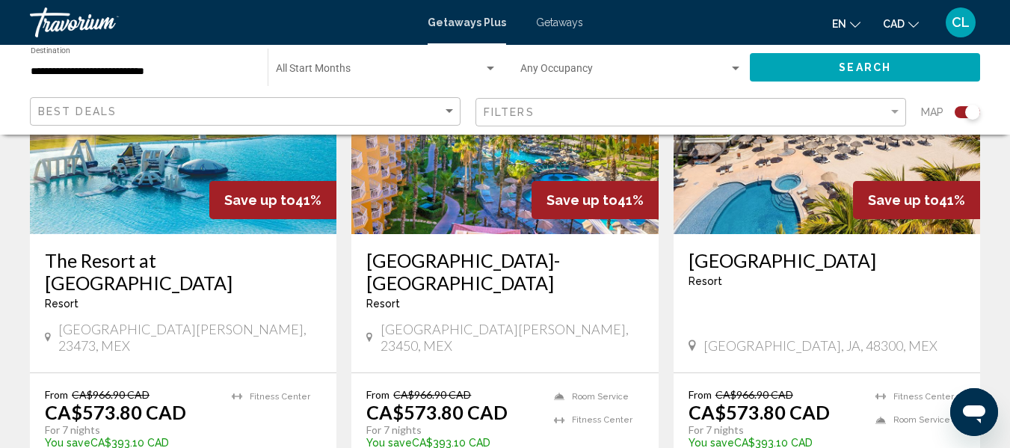
scroll to position [1271, 0]
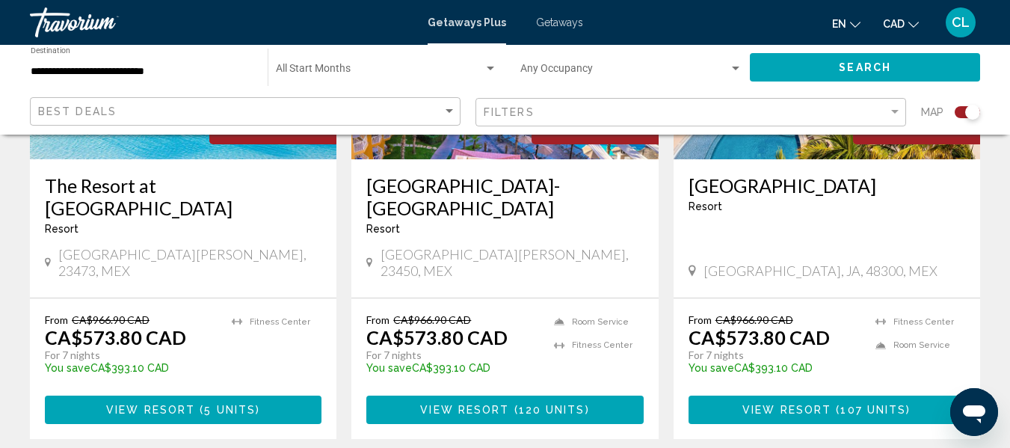
click at [825, 405] on span "View Resort" at bounding box center [787, 411] width 89 height 12
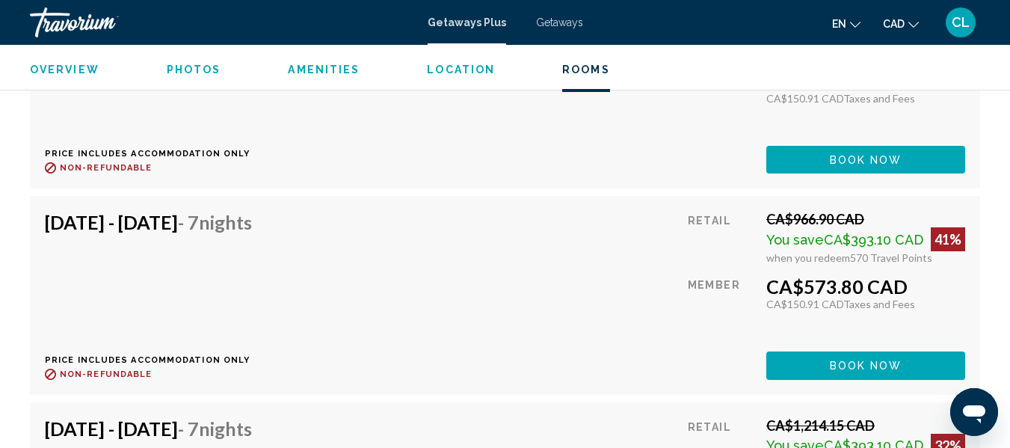
scroll to position [3841, 0]
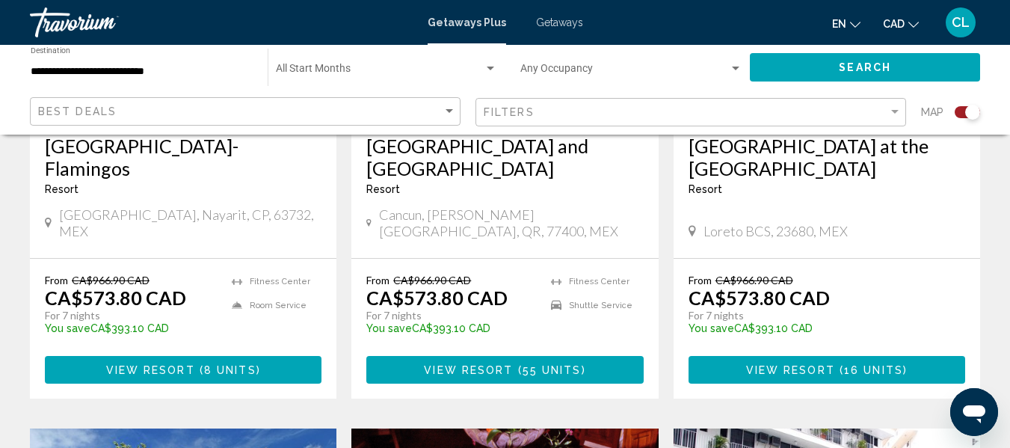
scroll to position [1869, 0]
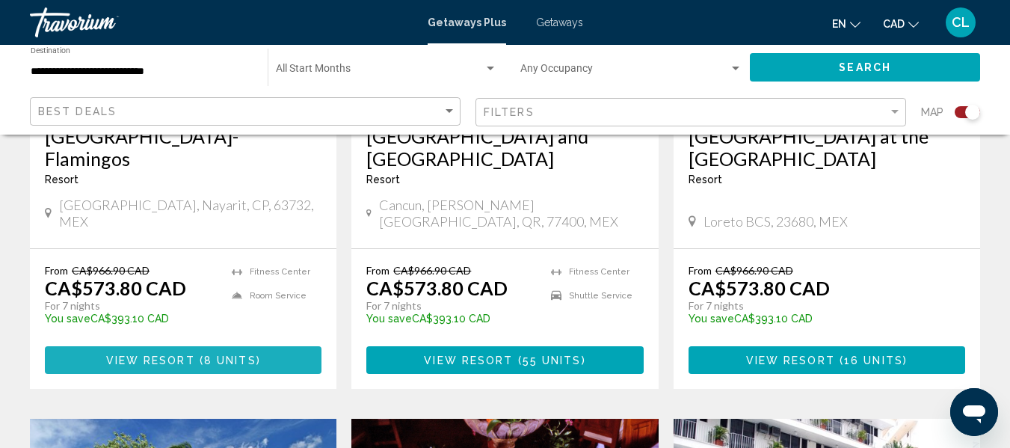
click at [206, 354] on span "8 units" at bounding box center [230, 360] width 52 height 12
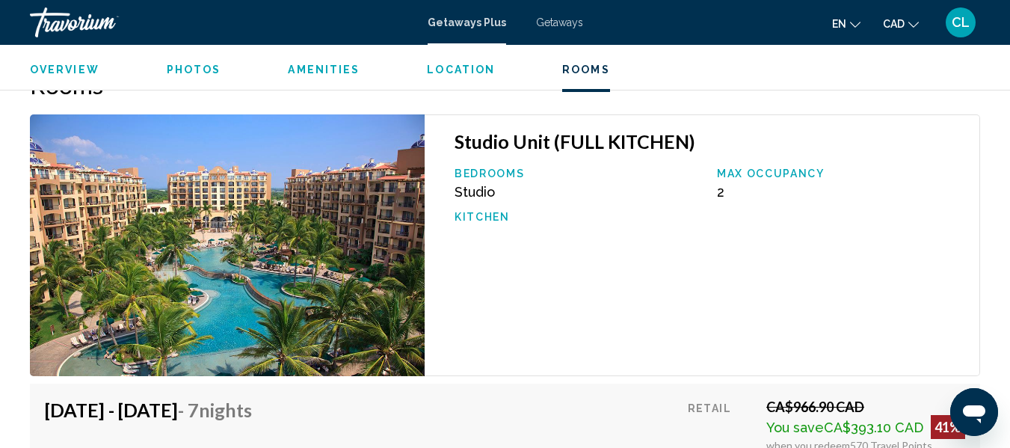
scroll to position [2697, 0]
